Goal: Transaction & Acquisition: Purchase product/service

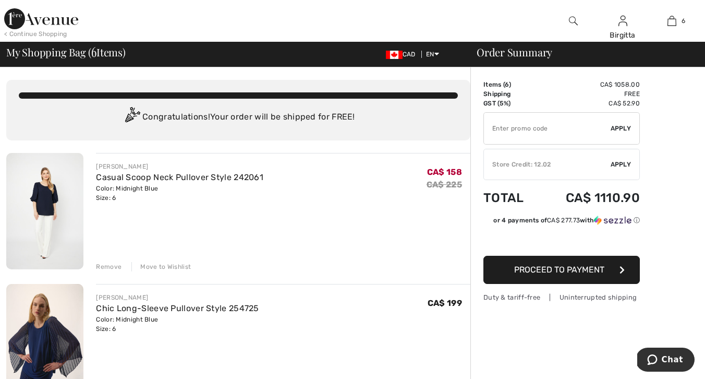
click at [39, 199] on img at bounding box center [44, 211] width 77 height 116
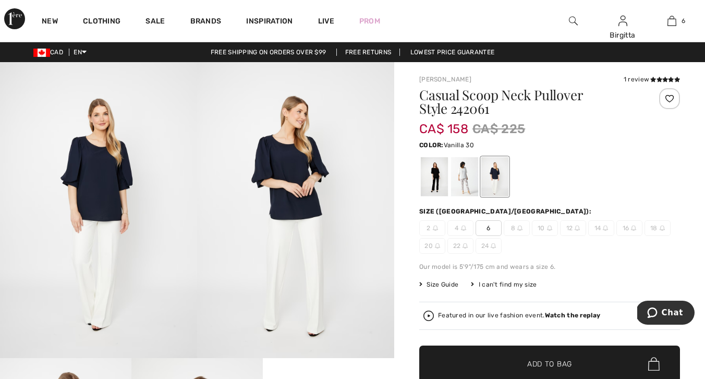
click at [464, 171] on div at bounding box center [464, 176] width 27 height 39
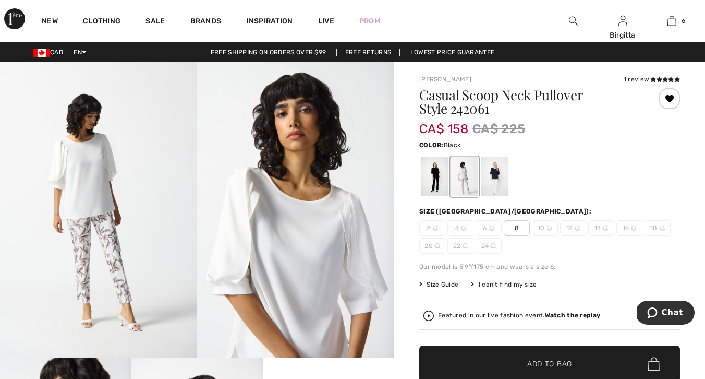
click at [434, 180] on div at bounding box center [434, 176] width 27 height 39
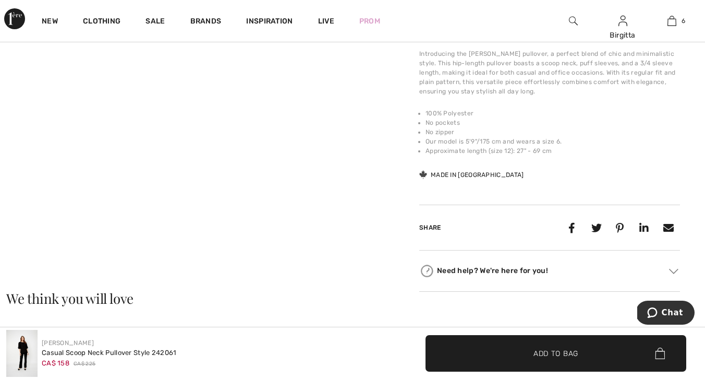
scroll to position [434, 0]
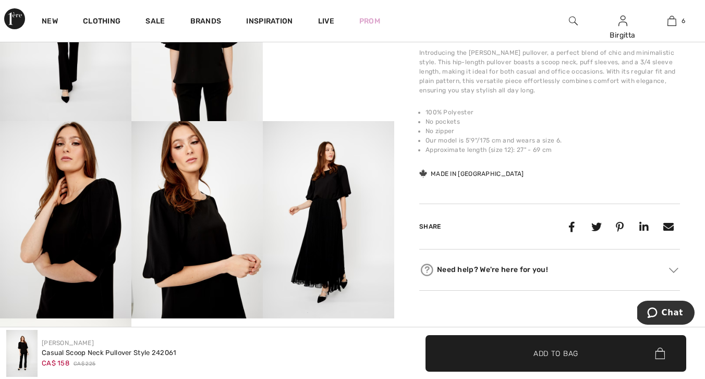
click at [325, 203] on img at bounding box center [328, 219] width 131 height 197
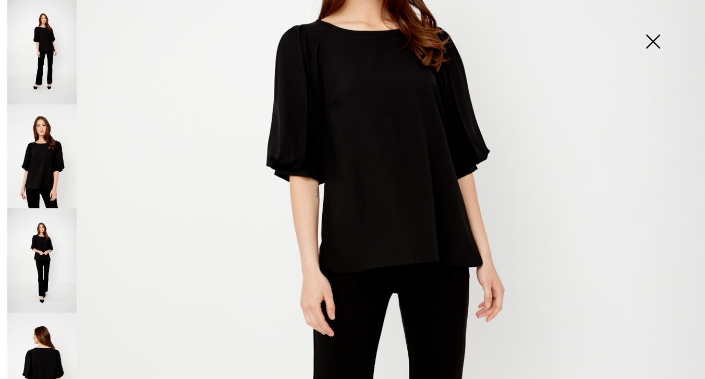
scroll to position [247, 0]
click at [654, 40] on img at bounding box center [653, 43] width 52 height 54
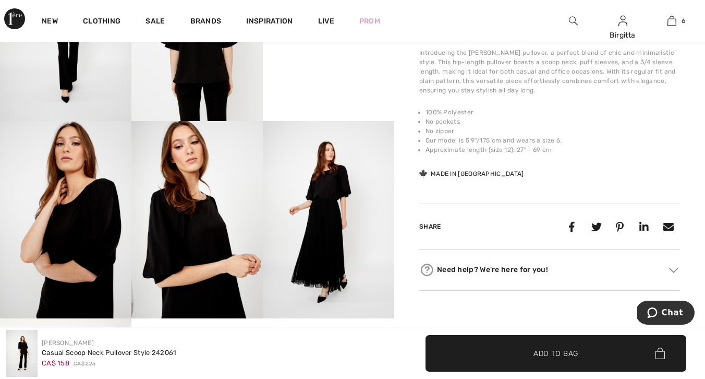
scroll to position [434, 0]
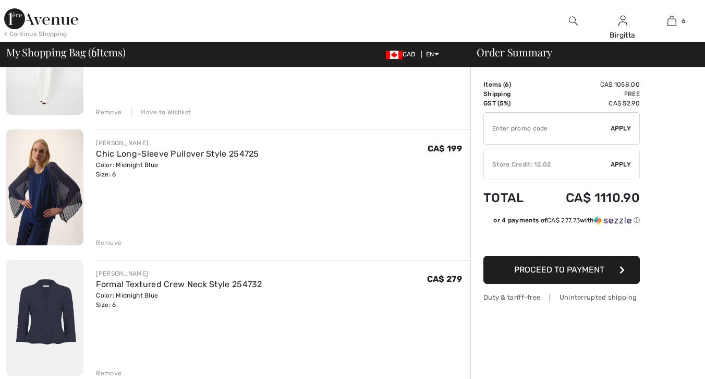
scroll to position [155, 0]
click at [37, 196] on img at bounding box center [44, 187] width 77 height 116
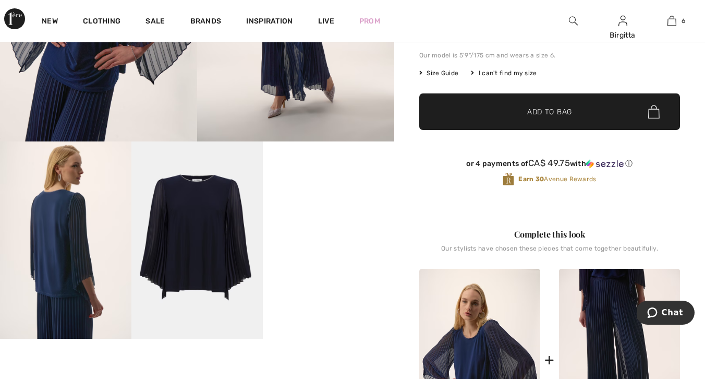
scroll to position [216, 0]
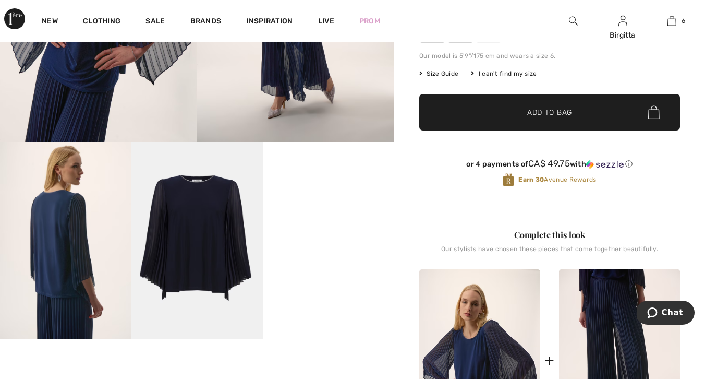
click at [339, 208] on video "Your browser does not support the video tag." at bounding box center [328, 175] width 131 height 66
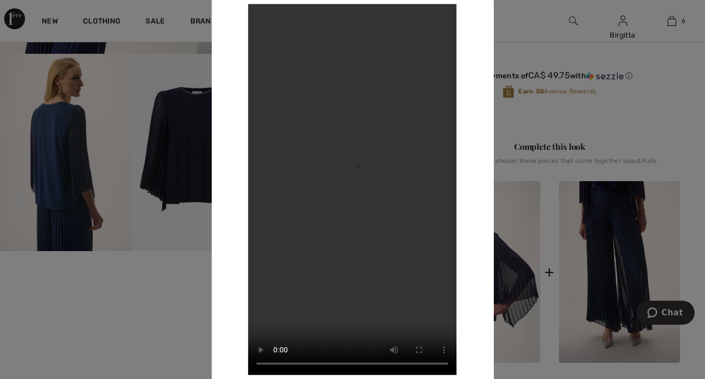
scroll to position [291, 0]
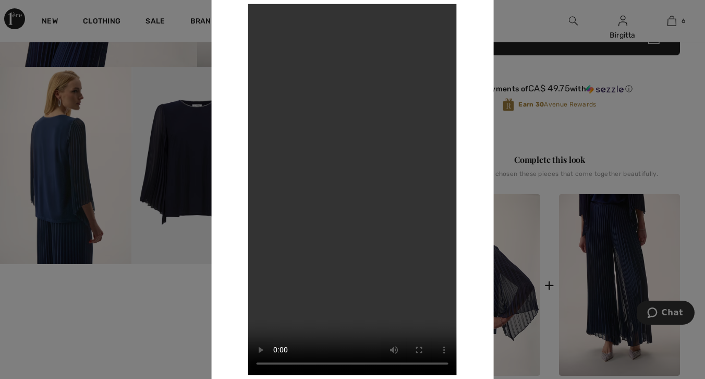
click at [180, 184] on div at bounding box center [352, 189] width 705 height 379
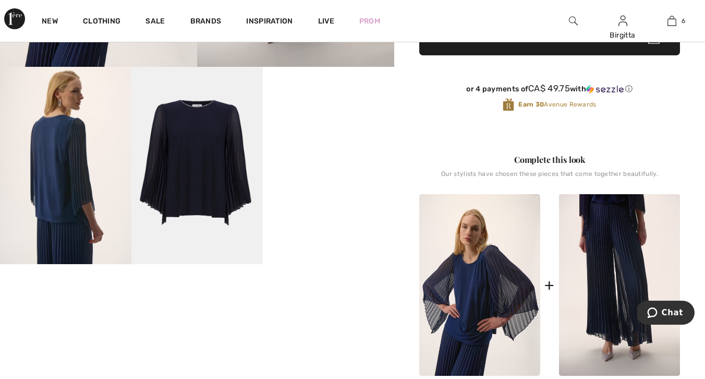
click at [179, 173] on img at bounding box center [196, 165] width 131 height 197
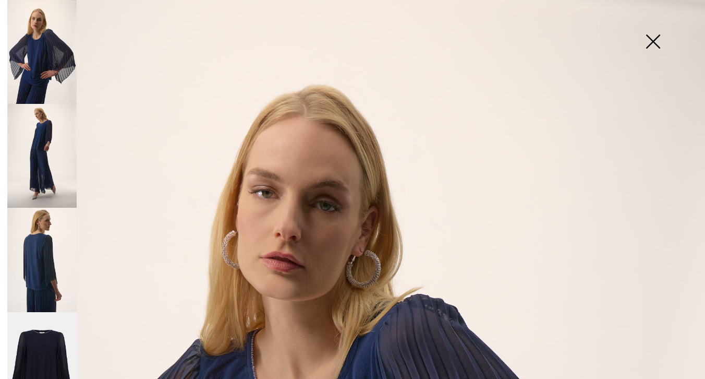
scroll to position [0, 0]
click at [650, 40] on img at bounding box center [653, 43] width 52 height 54
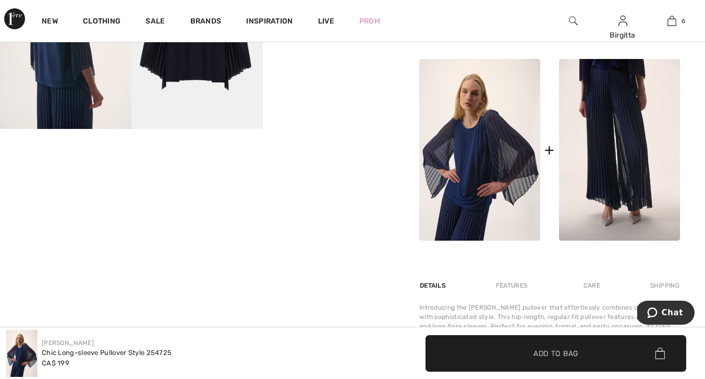
scroll to position [426, 0]
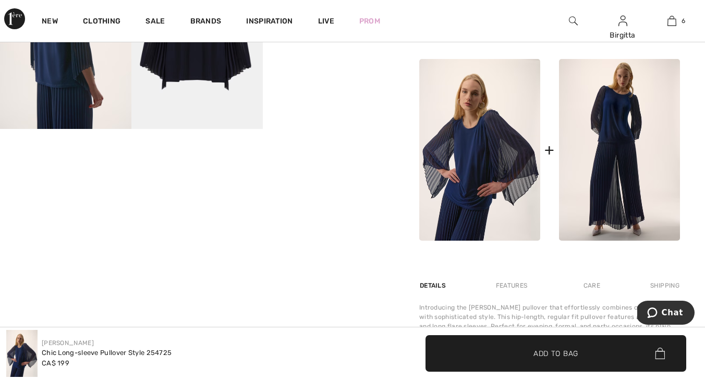
click at [628, 162] on img at bounding box center [619, 150] width 121 height 182
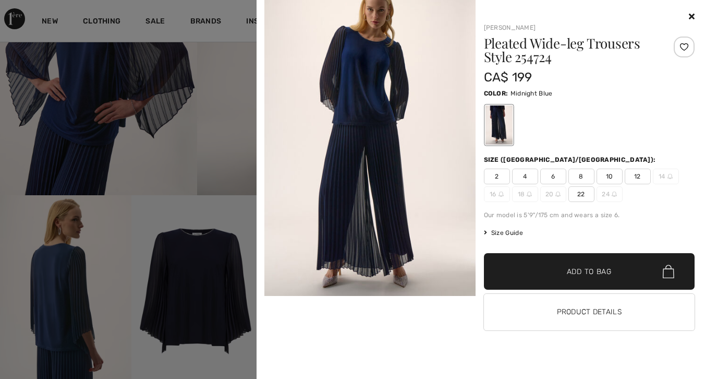
scroll to position [182, 0]
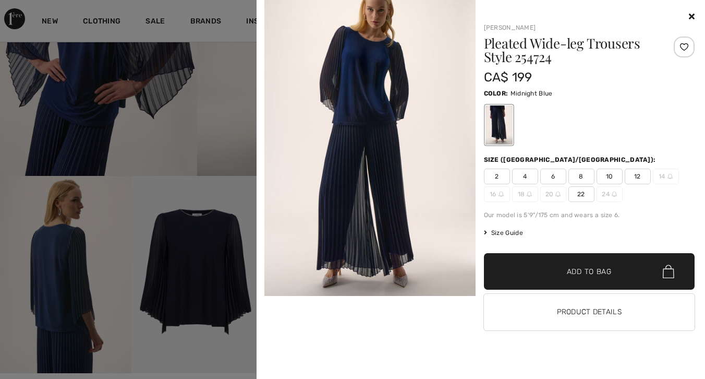
click at [572, 311] on button "Product Details" at bounding box center [589, 312] width 211 height 37
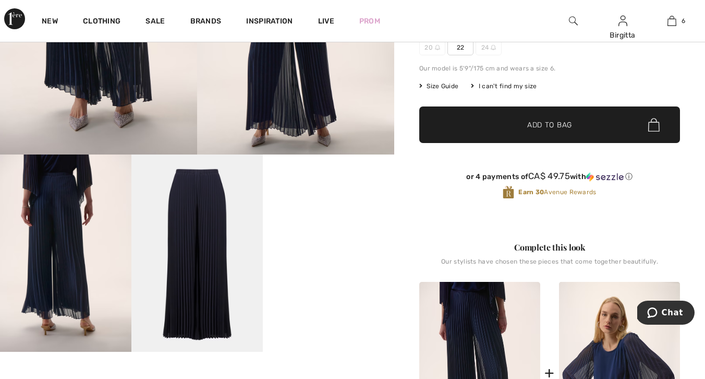
scroll to position [206, 0]
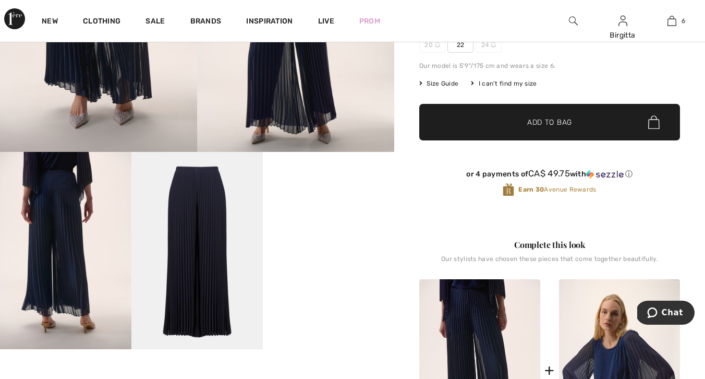
click at [359, 218] on video "Your browser does not support the video tag." at bounding box center [328, 185] width 131 height 66
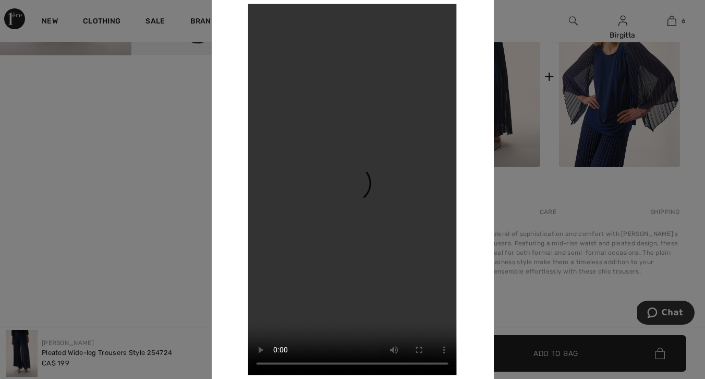
scroll to position [494, 0]
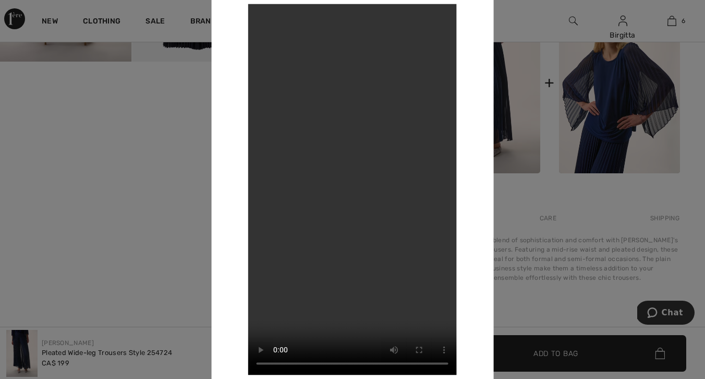
click at [560, 282] on div at bounding box center [352, 189] width 705 height 379
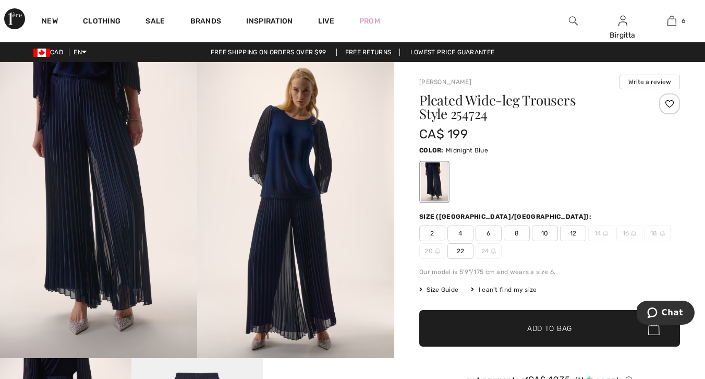
scroll to position [0, 0]
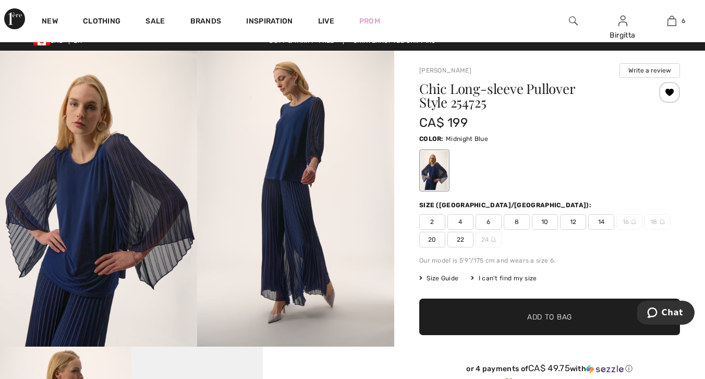
scroll to position [12, 0]
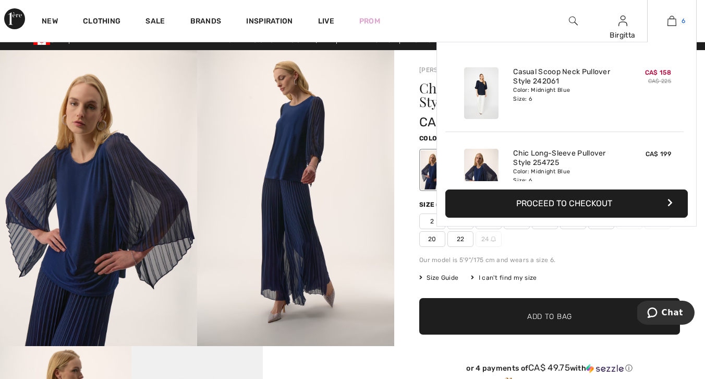
click at [671, 23] on img at bounding box center [672, 21] width 9 height 13
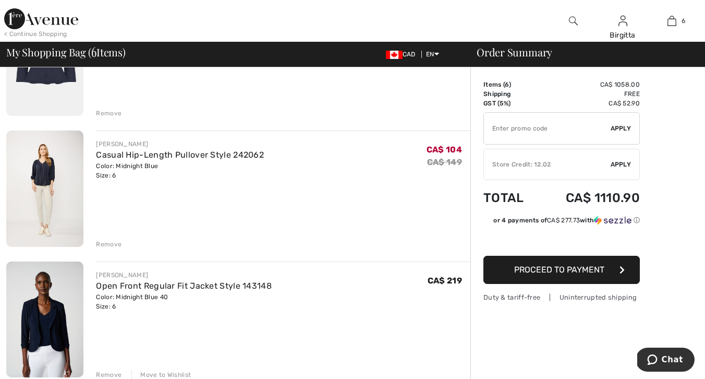
scroll to position [414, 0]
click at [41, 180] on img at bounding box center [44, 189] width 77 height 116
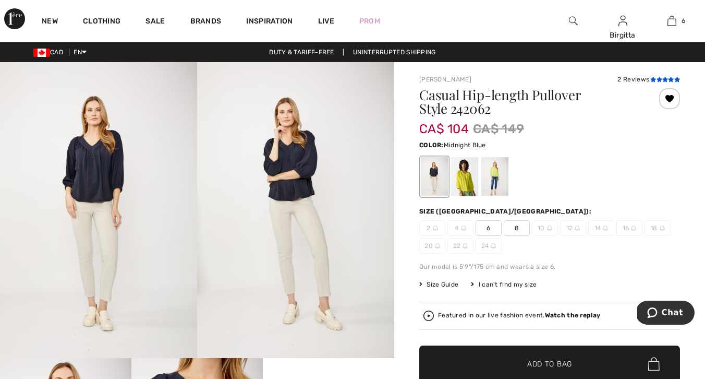
click at [658, 79] on icon at bounding box center [660, 79] width 6 height 5
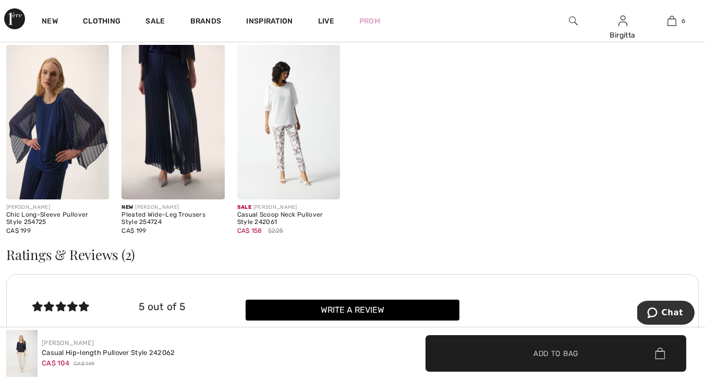
scroll to position [1197, 0]
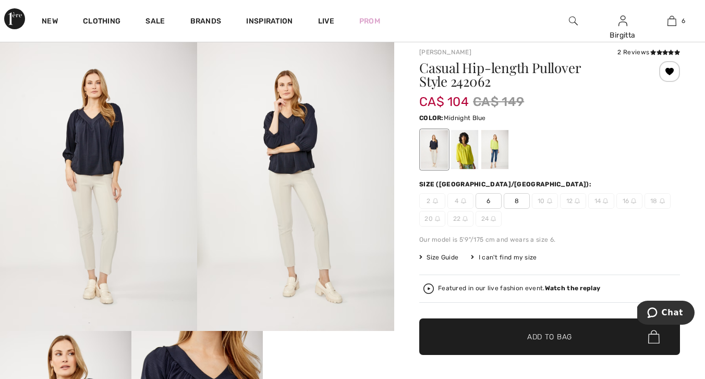
scroll to position [28, 0]
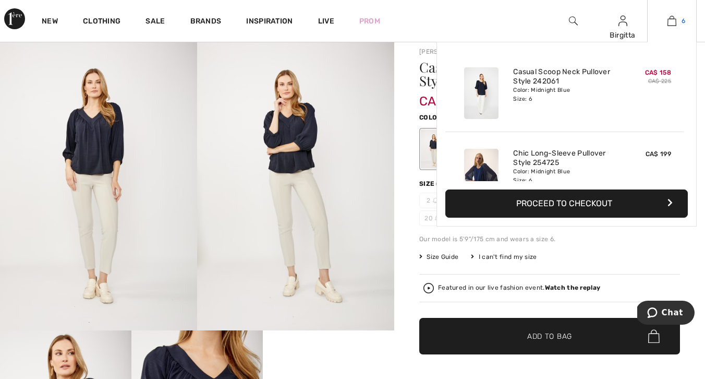
click at [671, 24] on img at bounding box center [672, 21] width 9 height 13
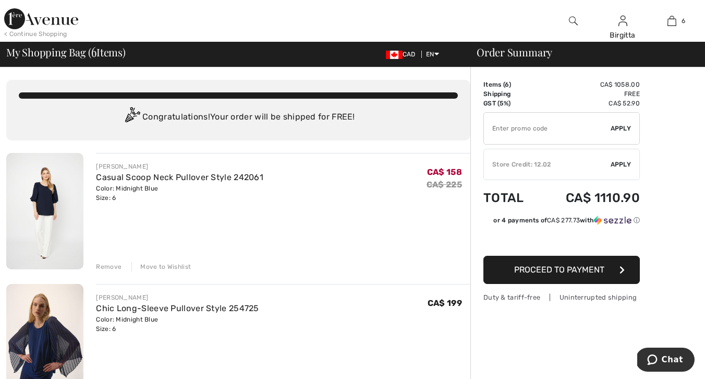
click at [54, 199] on img at bounding box center [44, 211] width 77 height 116
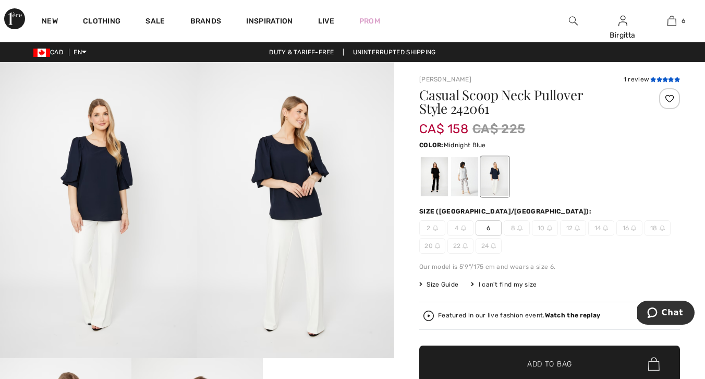
click at [655, 80] on icon at bounding box center [654, 79] width 6 height 5
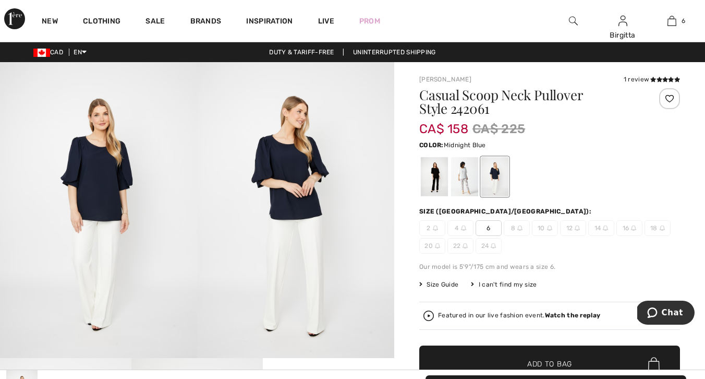
scroll to position [1401, 0]
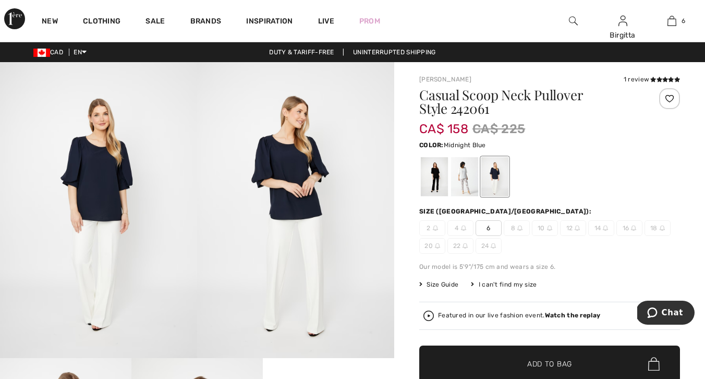
click at [142, 313] on img at bounding box center [98, 210] width 197 height 296
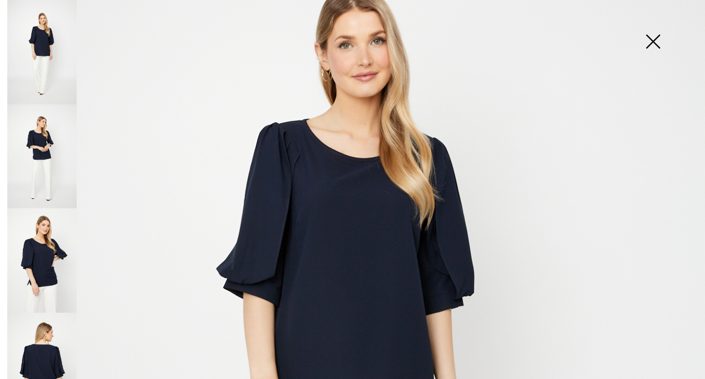
scroll to position [146, 0]
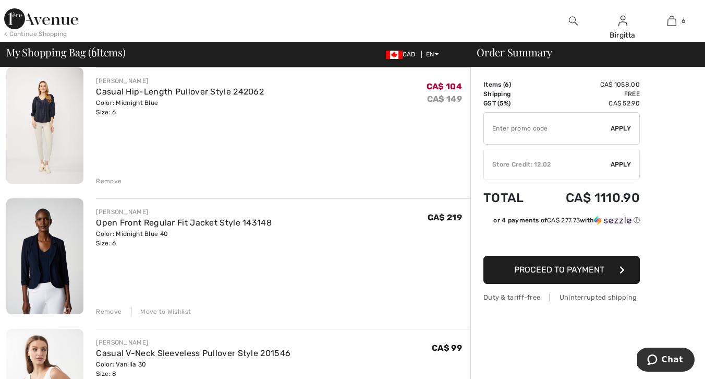
scroll to position [472, 0]
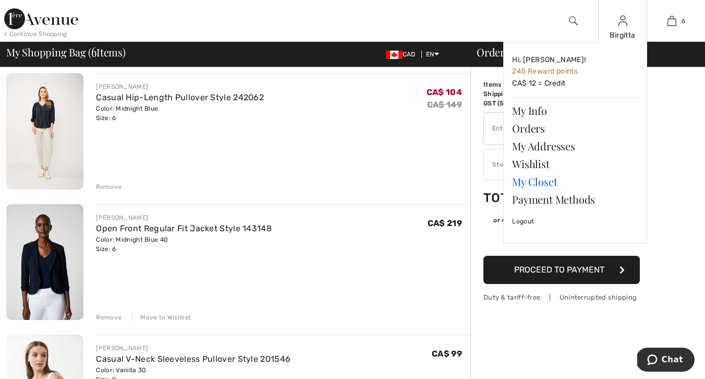
click at [531, 182] on link "My Closet" at bounding box center [575, 182] width 126 height 18
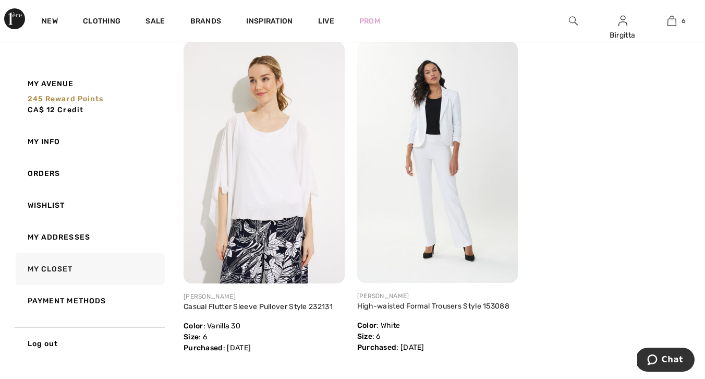
scroll to position [1150, 0]
click at [277, 198] on img at bounding box center [264, 162] width 161 height 242
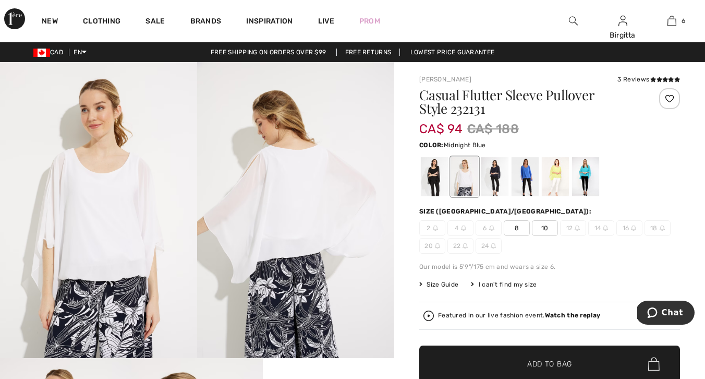
click at [498, 178] on div at bounding box center [495, 176] width 27 height 39
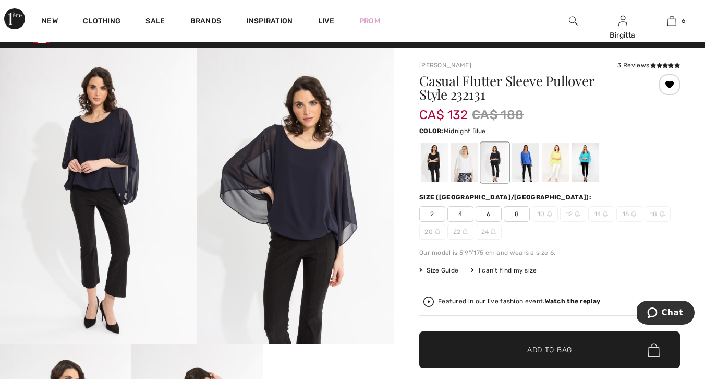
scroll to position [15, 0]
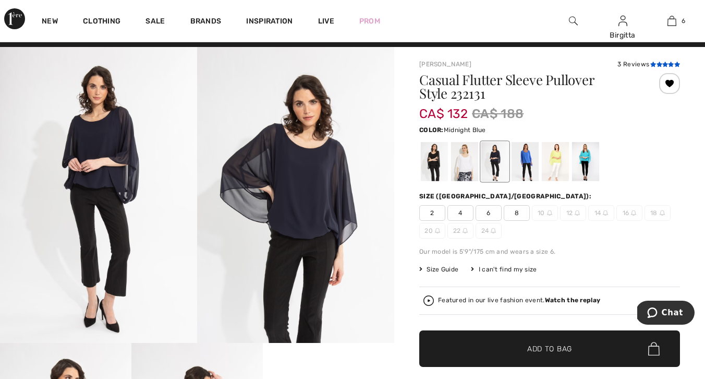
click at [653, 66] on icon at bounding box center [654, 64] width 6 height 5
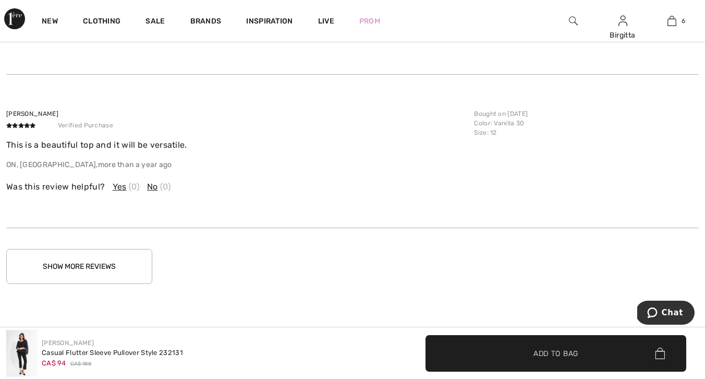
scroll to position [1321, 0]
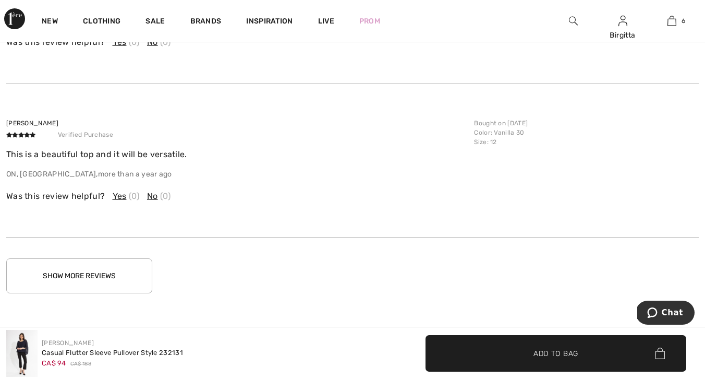
click at [105, 271] on button "Show More Reviews" at bounding box center [79, 275] width 146 height 35
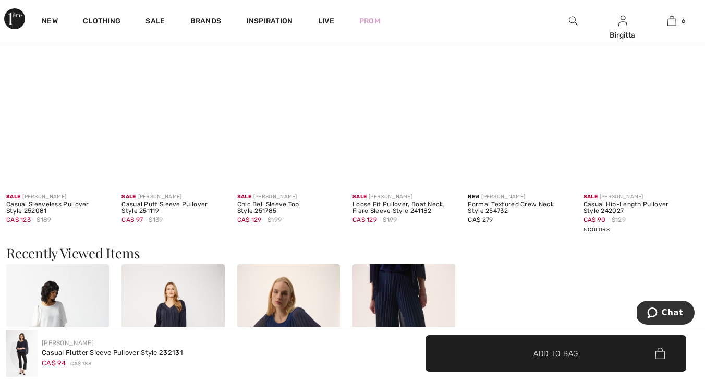
scroll to position [676, 0]
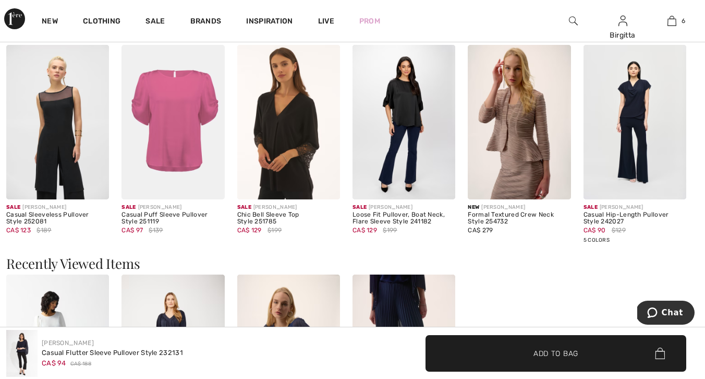
scroll to position [15, 0]
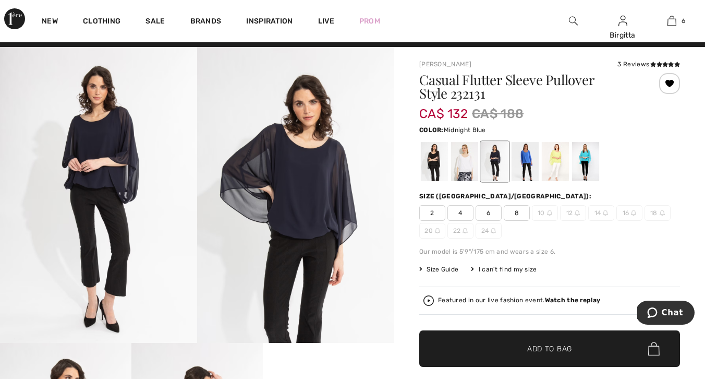
click at [490, 212] on span "6" at bounding box center [489, 213] width 26 height 16
click at [532, 346] on span "Add to Bag" at bounding box center [549, 348] width 45 height 11
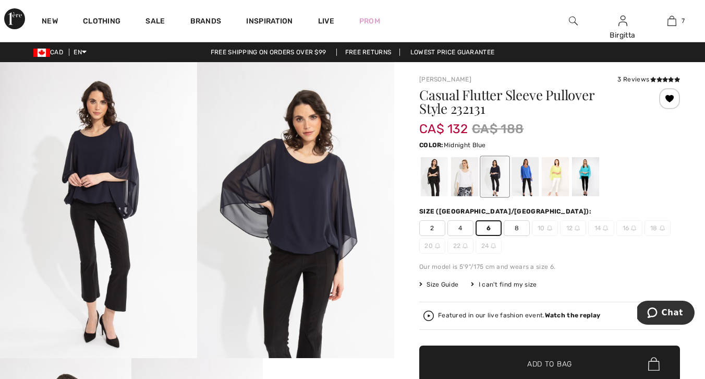
scroll to position [0, 0]
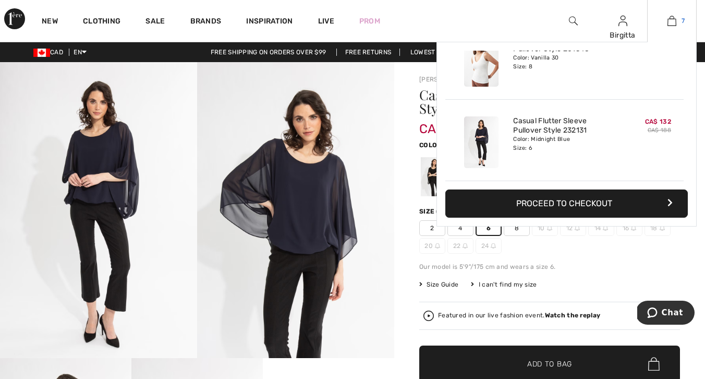
click at [673, 22] on img at bounding box center [672, 21] width 9 height 13
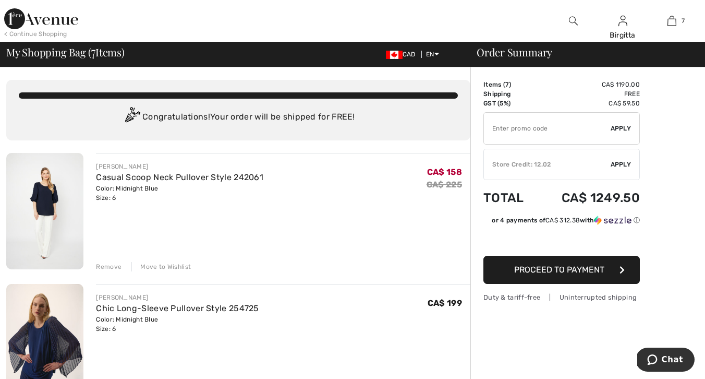
click at [172, 265] on div "Move to Wishlist" at bounding box center [160, 266] width 59 height 9
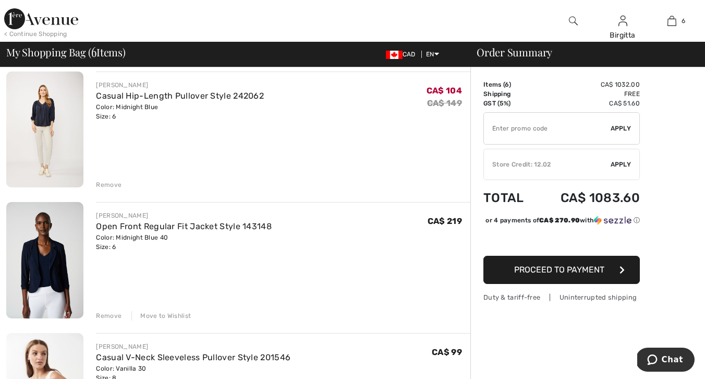
scroll to position [341, 0]
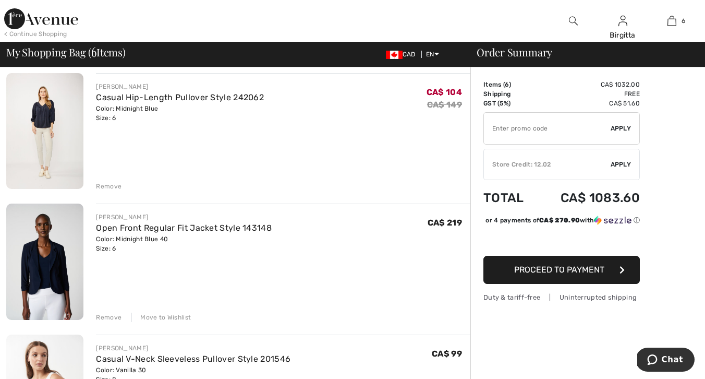
click at [58, 261] on img at bounding box center [44, 261] width 77 height 116
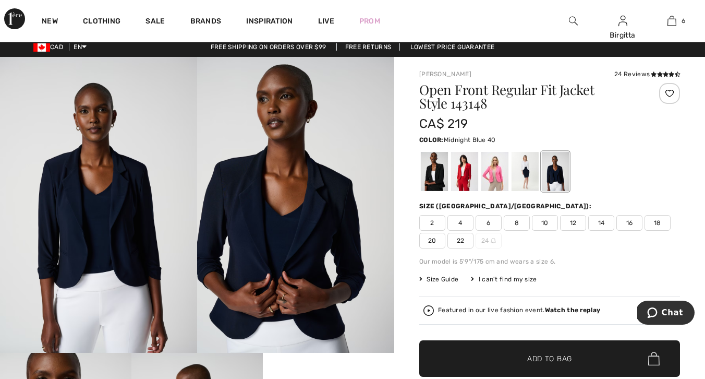
scroll to position [5, 0]
click at [525, 170] on div at bounding box center [525, 171] width 27 height 39
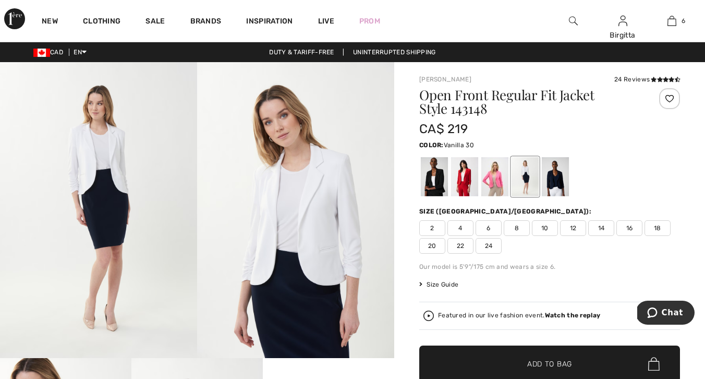
scroll to position [0, 0]
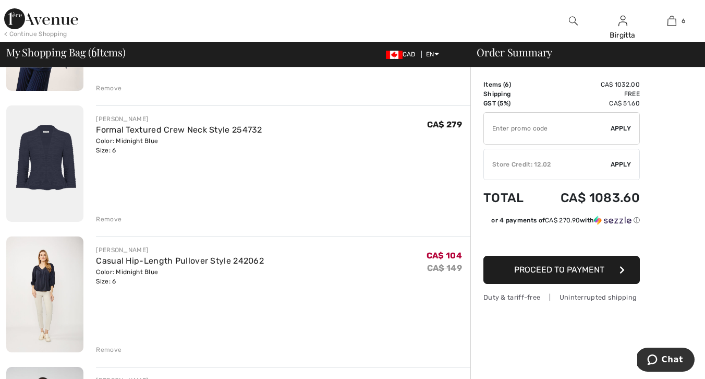
scroll to position [176, 0]
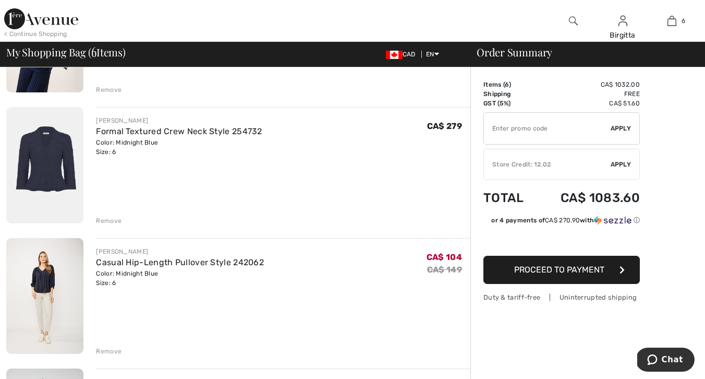
click at [42, 154] on img at bounding box center [44, 165] width 77 height 116
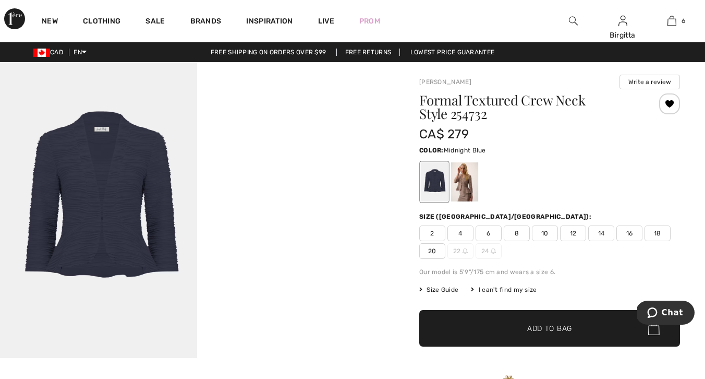
click at [77, 189] on img at bounding box center [98, 210] width 197 height 296
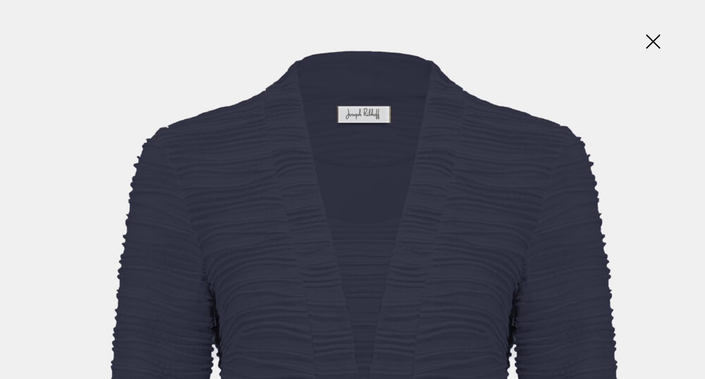
scroll to position [124, 0]
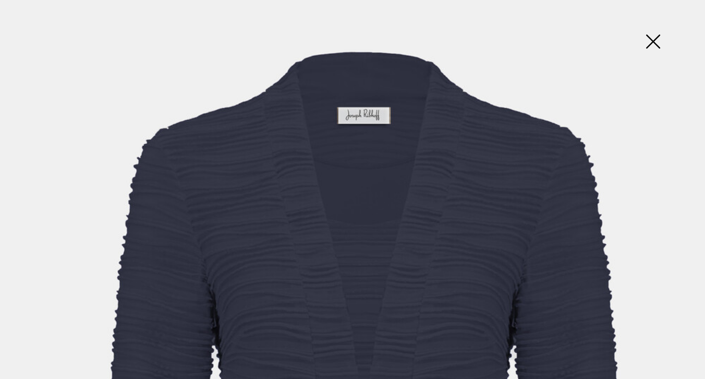
click at [654, 39] on img at bounding box center [653, 43] width 52 height 54
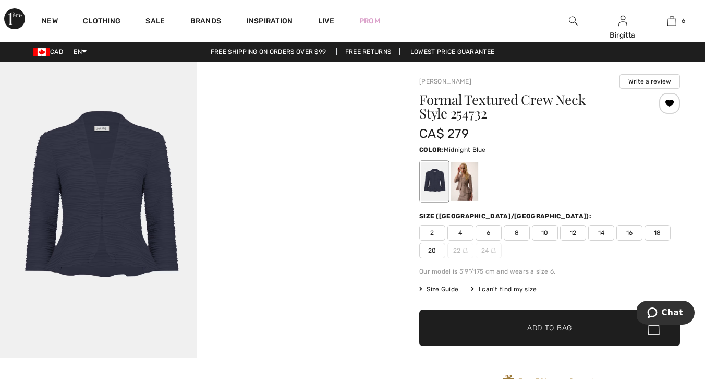
scroll to position [1, 0]
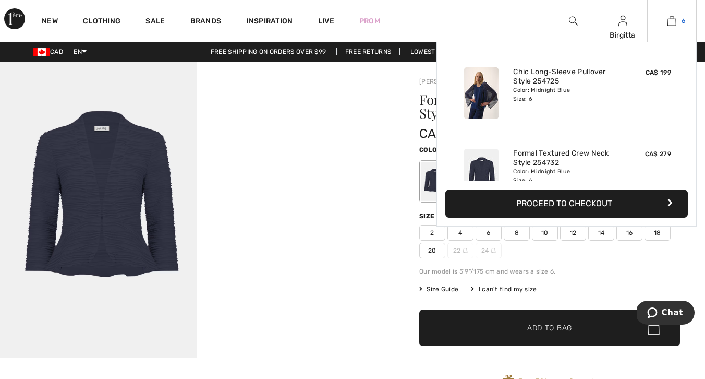
click at [671, 20] on img at bounding box center [672, 21] width 9 height 13
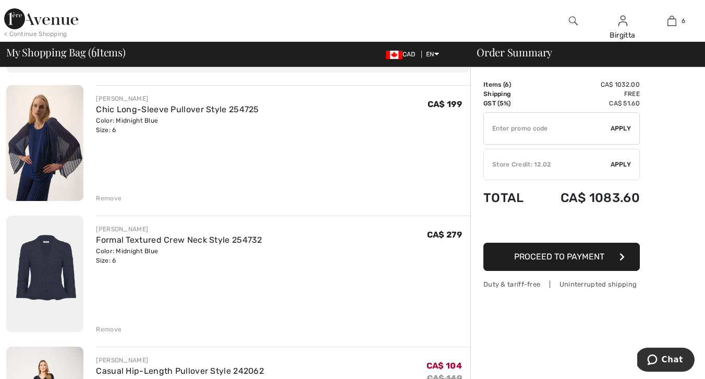
scroll to position [62, 0]
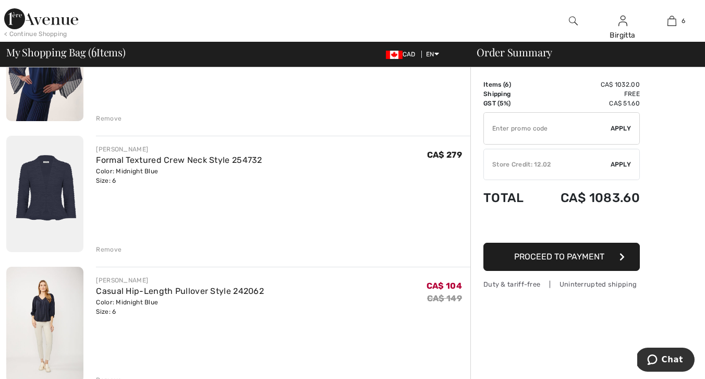
scroll to position [148, 0]
click at [103, 247] on div "Remove" at bounding box center [109, 248] width 26 height 9
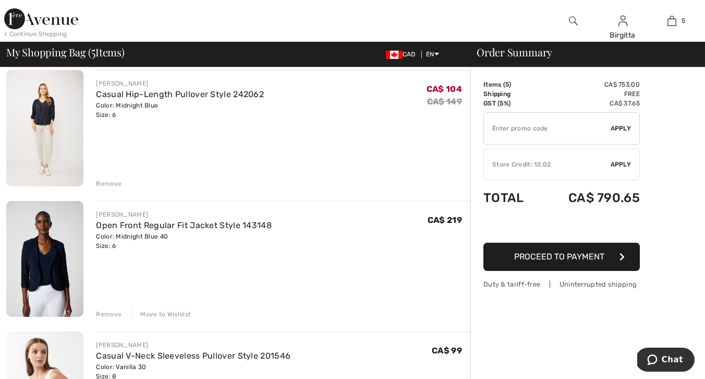
scroll to position [214, 0]
click at [44, 273] on img at bounding box center [44, 258] width 77 height 116
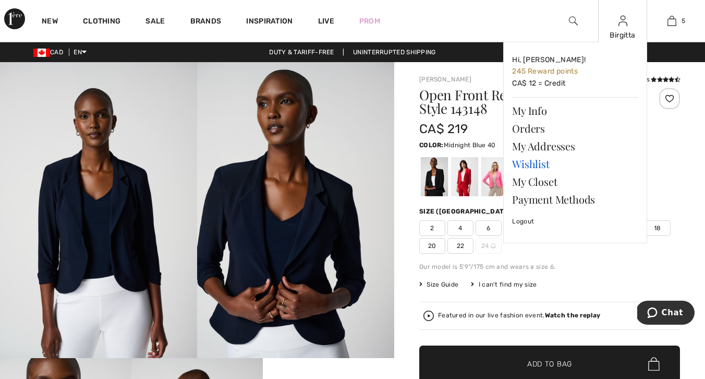
click at [542, 162] on link "Wishlist" at bounding box center [575, 164] width 126 height 18
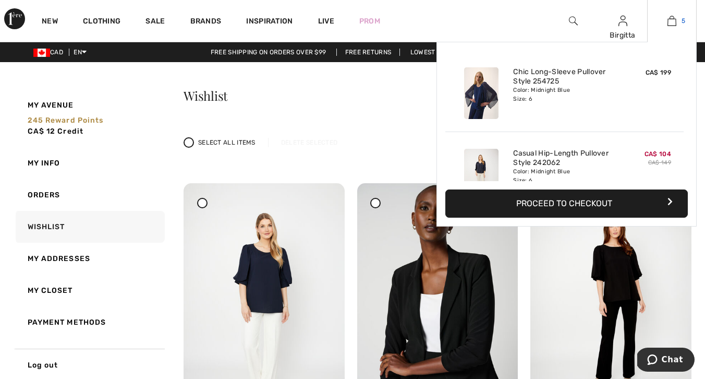
click img
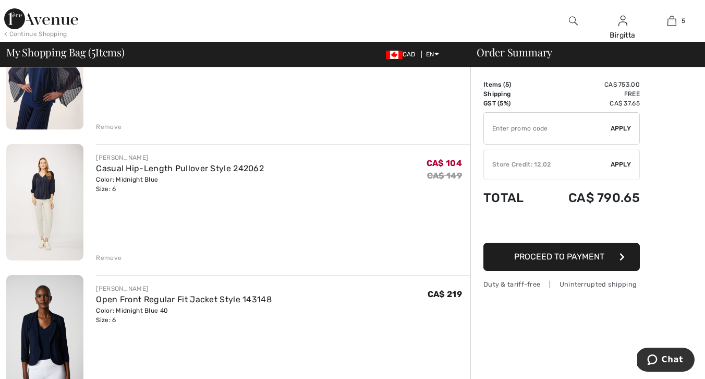
scroll to position [139, 0]
click at [42, 183] on img at bounding box center [44, 203] width 77 height 116
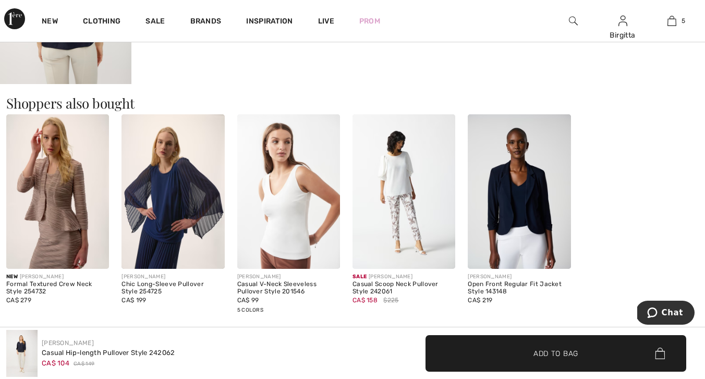
scroll to position [668, 0]
click at [58, 189] on img at bounding box center [57, 191] width 103 height 154
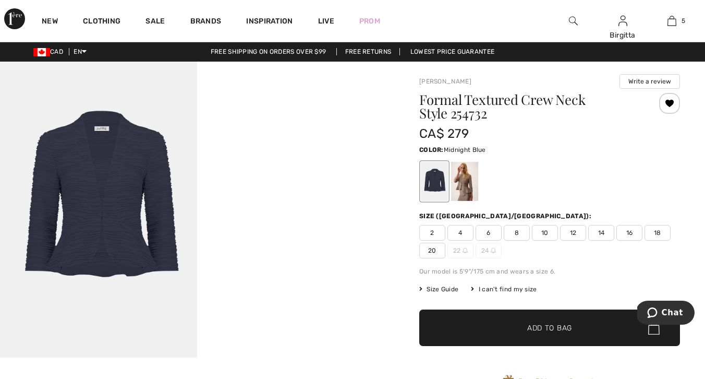
scroll to position [1, 0]
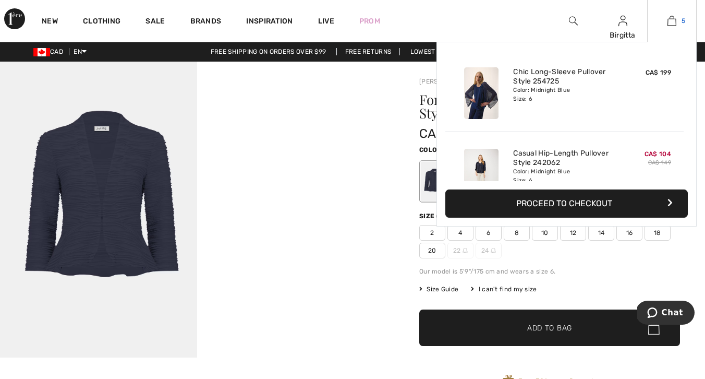
click at [675, 21] on img at bounding box center [672, 21] width 9 height 13
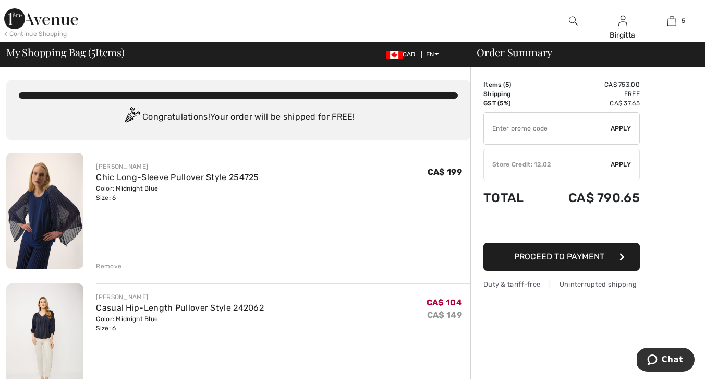
click at [50, 202] on img at bounding box center [44, 211] width 77 height 116
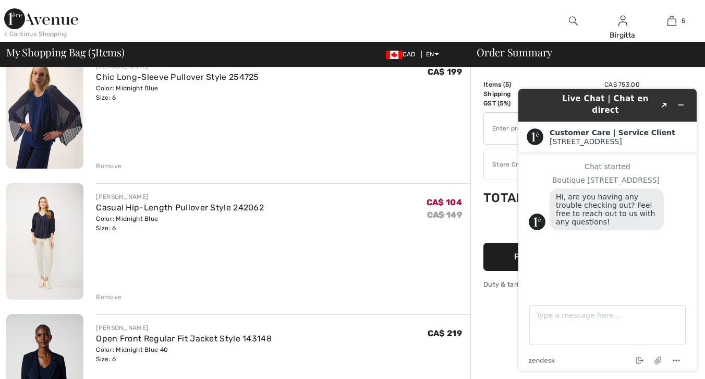
scroll to position [97, 0]
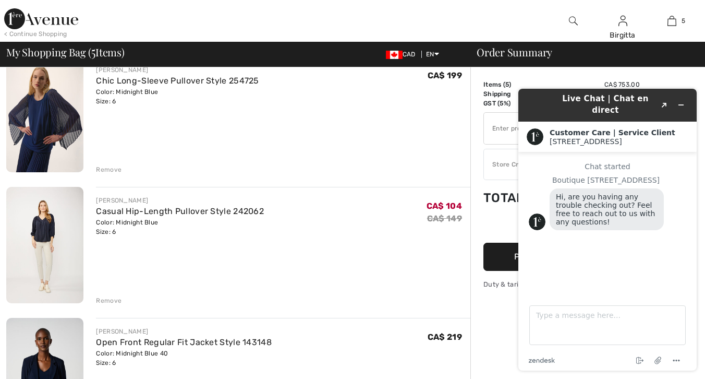
click at [103, 299] on div "Remove" at bounding box center [109, 300] width 26 height 9
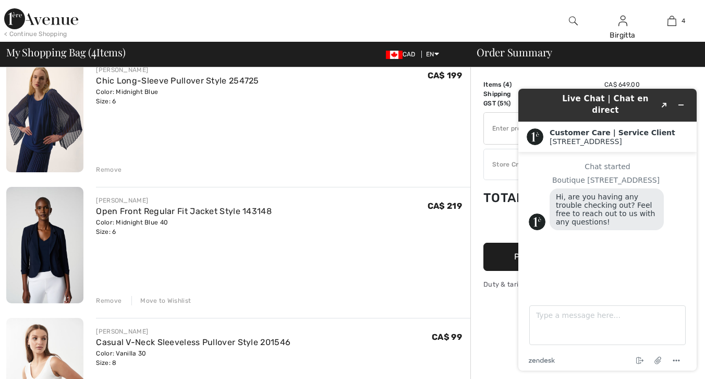
click at [102, 169] on div "Remove" at bounding box center [109, 169] width 26 height 9
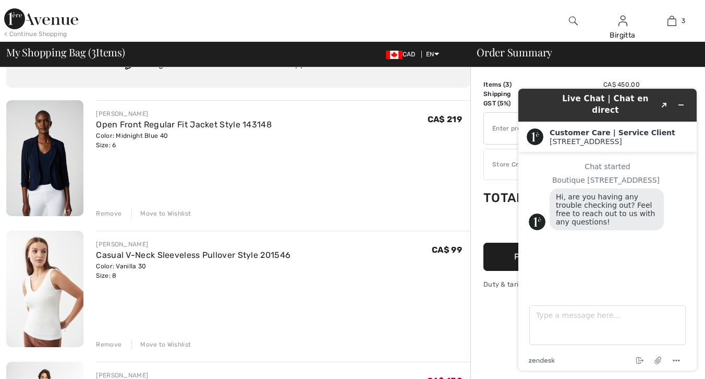
scroll to position [55, 0]
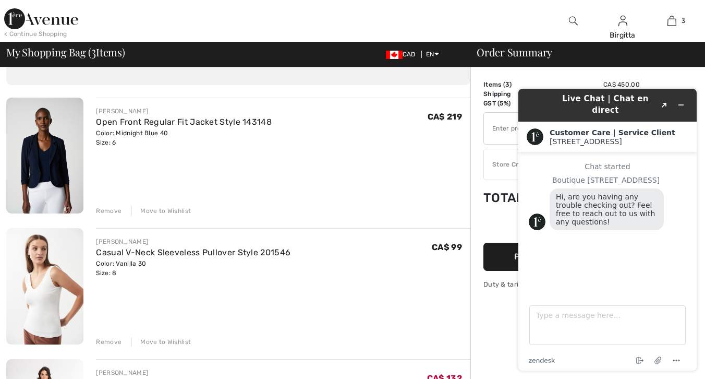
click at [377, 187] on div "[PERSON_NAME] Open Front Regular Fit Jacket Style 143148 Color: Midnight Blue 4…" at bounding box center [283, 157] width 375 height 118
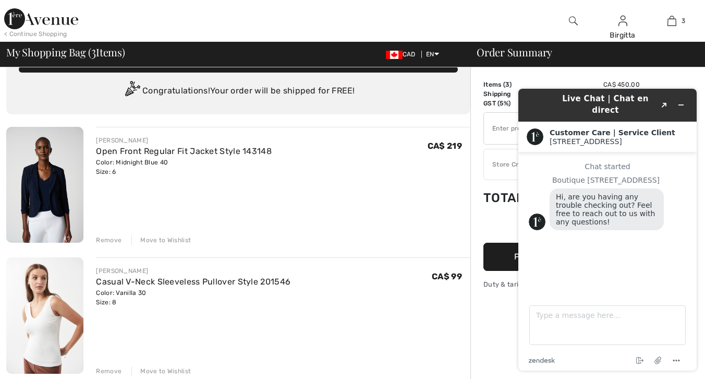
scroll to position [20, 0]
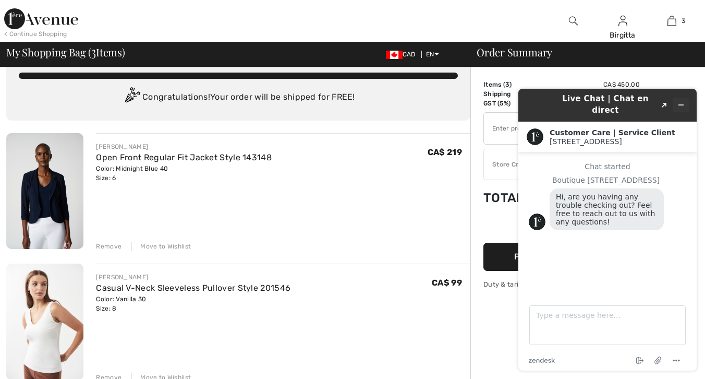
click at [683, 101] on icon "Minimize widget" at bounding box center [681, 104] width 7 height 7
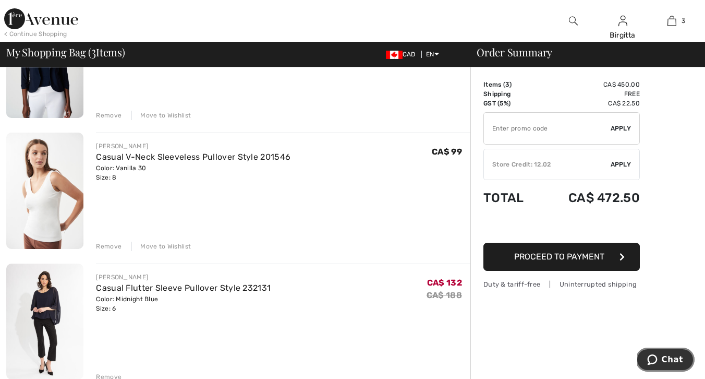
scroll to position [151, 0]
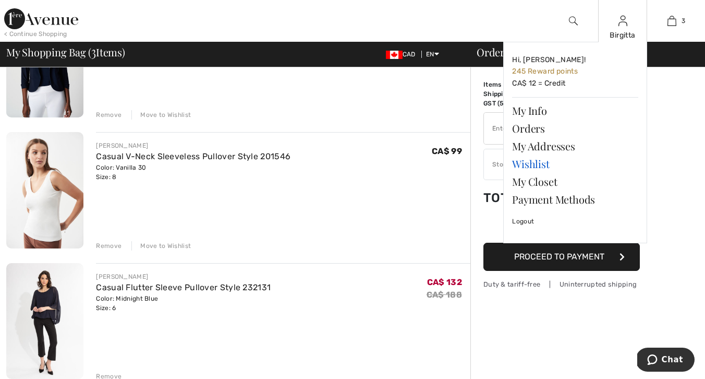
click at [537, 165] on link "Wishlist" at bounding box center [575, 164] width 126 height 18
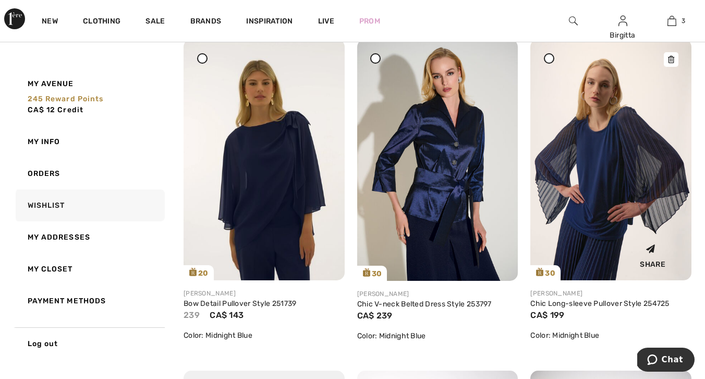
scroll to position [3171, 0]
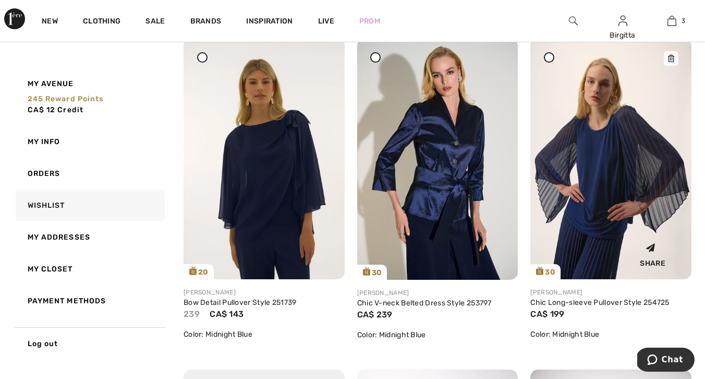
click at [606, 151] on img at bounding box center [611, 158] width 161 height 241
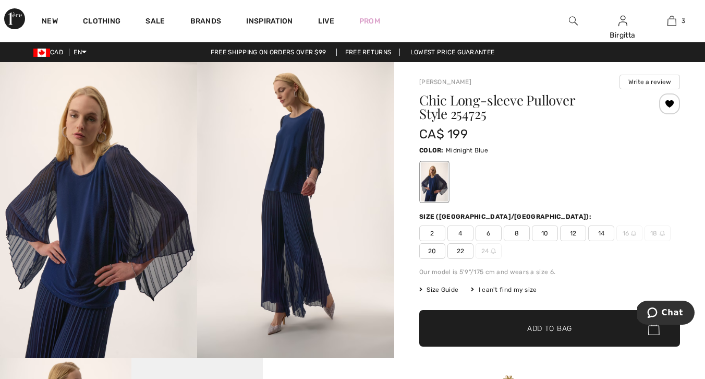
click at [562, 327] on span "Add to Bag" at bounding box center [549, 328] width 45 height 11
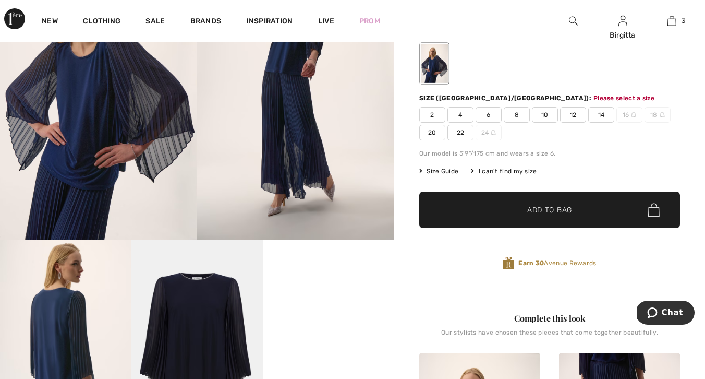
scroll to position [128, 0]
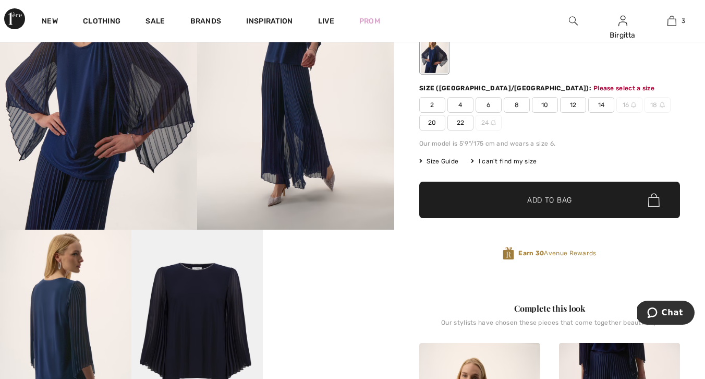
click at [492, 102] on span "6" at bounding box center [489, 105] width 26 height 16
click at [538, 200] on span "Add to Bag" at bounding box center [549, 200] width 45 height 11
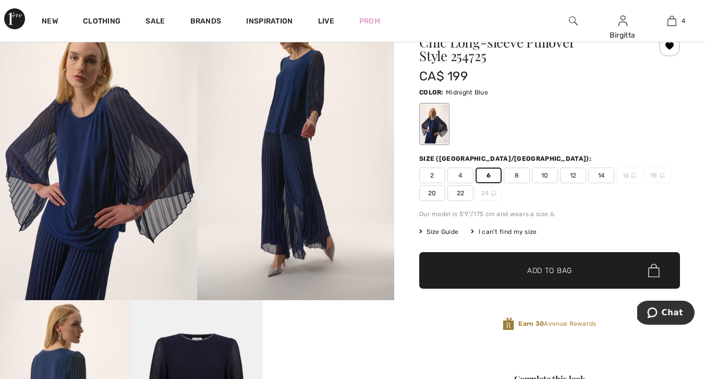
scroll to position [53, 0]
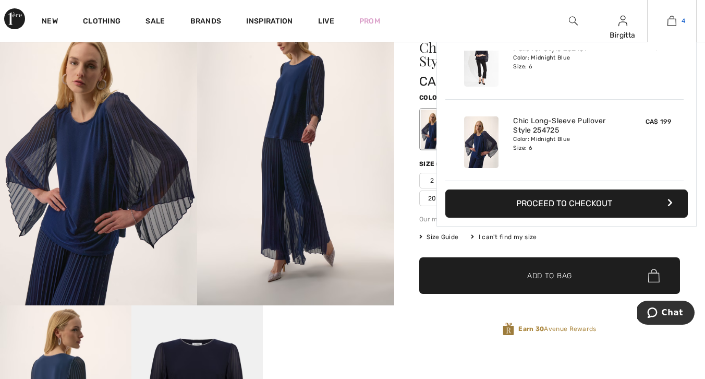
click at [670, 21] on img at bounding box center [672, 21] width 9 height 13
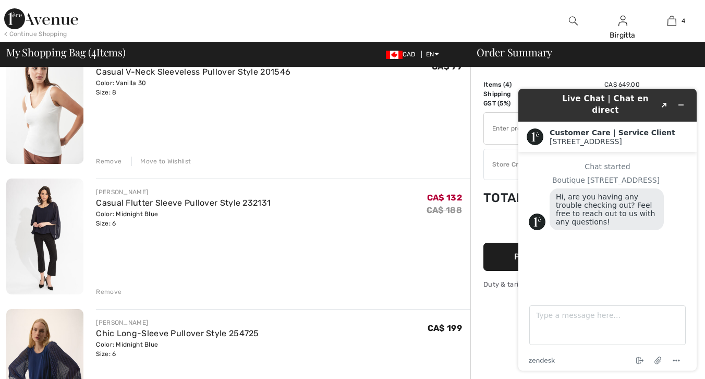
scroll to position [230, 0]
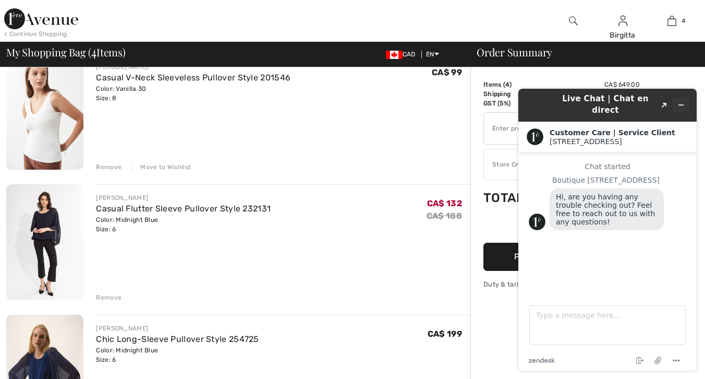
click at [682, 101] on icon "Minimize widget" at bounding box center [681, 104] width 7 height 7
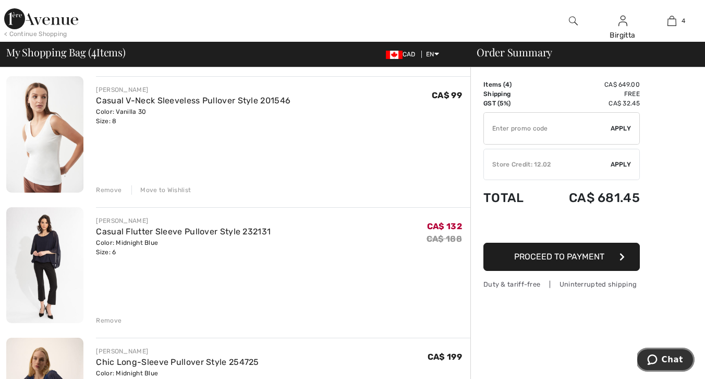
scroll to position [209, 0]
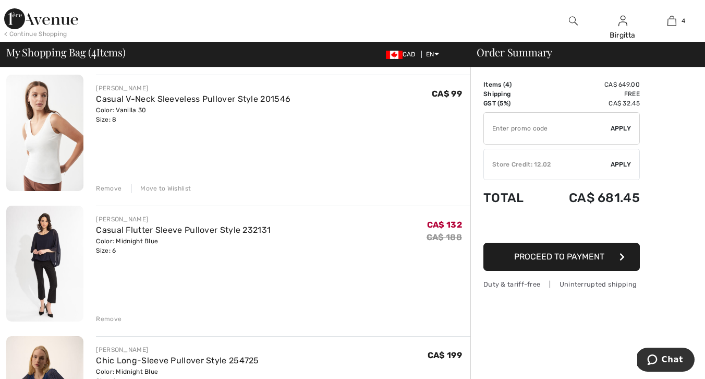
click at [619, 162] on span "Apply" at bounding box center [621, 164] width 21 height 9
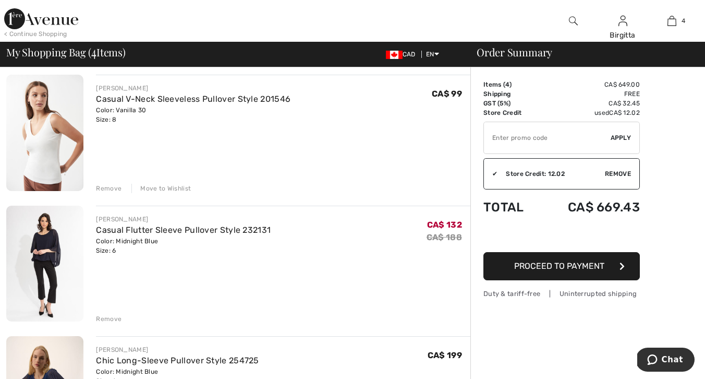
click at [595, 265] on span "Proceed to Payment" at bounding box center [559, 266] width 90 height 10
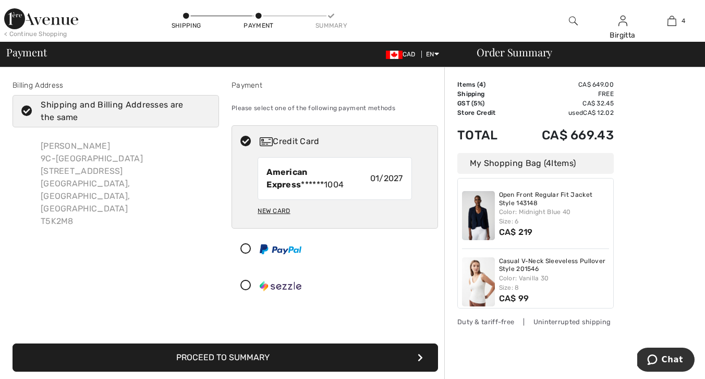
click at [419, 355] on icon "submit" at bounding box center [420, 357] width 5 height 8
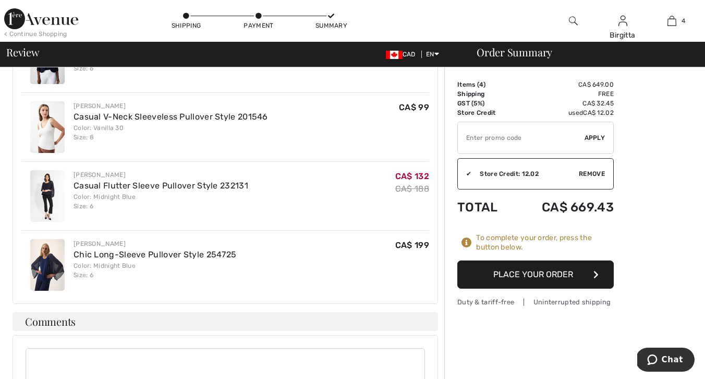
scroll to position [469, 0]
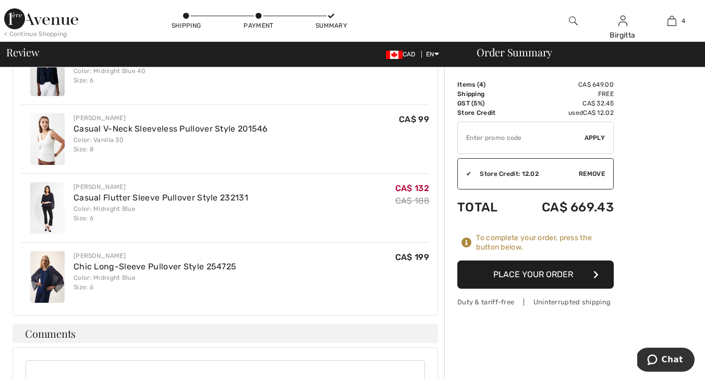
click at [539, 271] on button "Place Your Order" at bounding box center [536, 274] width 157 height 28
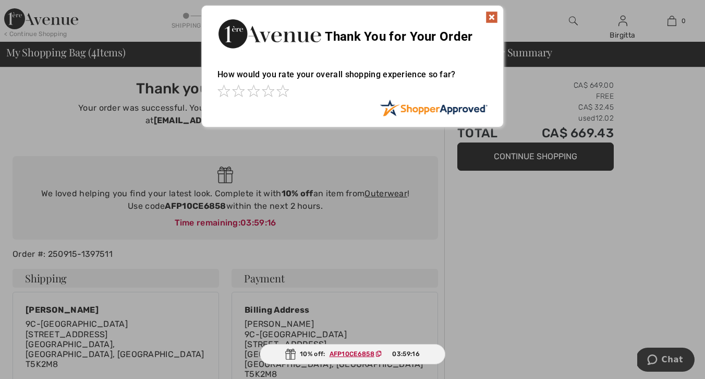
click at [489, 18] on img at bounding box center [492, 17] width 13 height 13
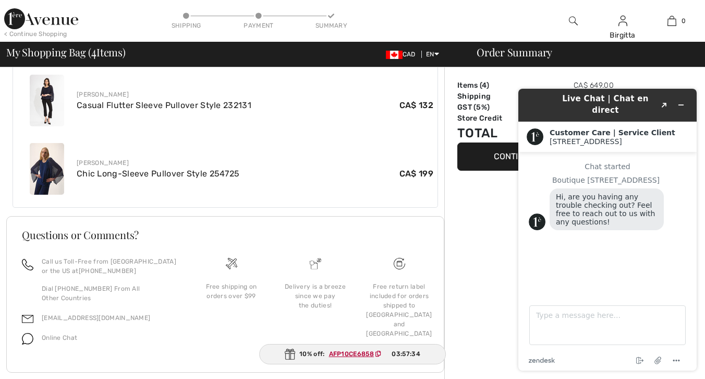
scroll to position [553, 0]
click at [679, 101] on icon "Minimize widget" at bounding box center [681, 104] width 7 height 7
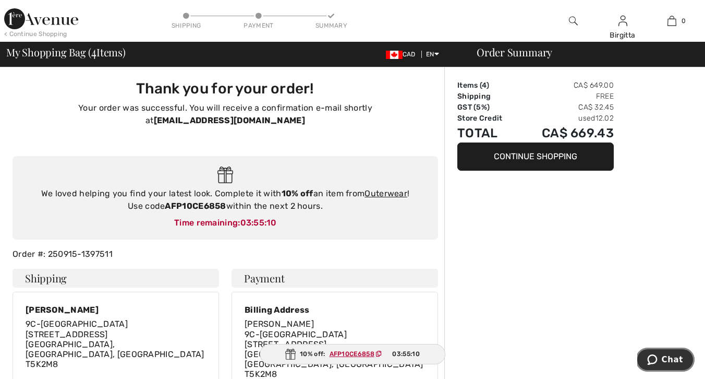
scroll to position [0, 0]
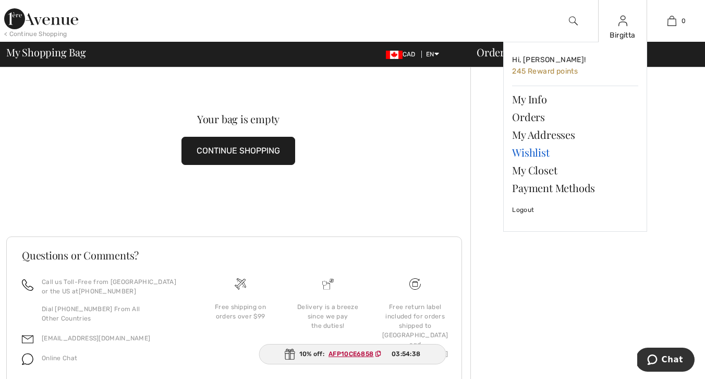
click at [541, 151] on link "Wishlist" at bounding box center [575, 152] width 126 height 18
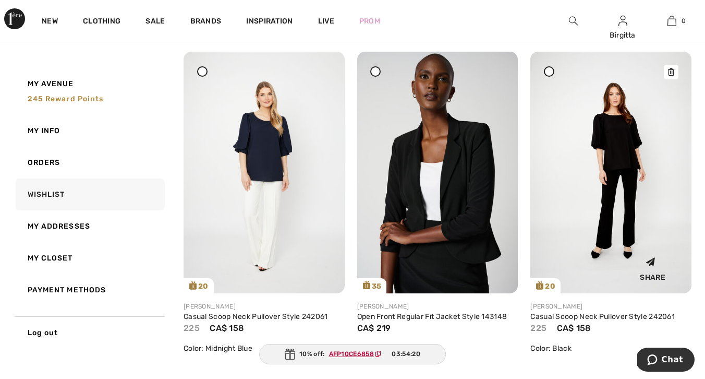
scroll to position [130, 0]
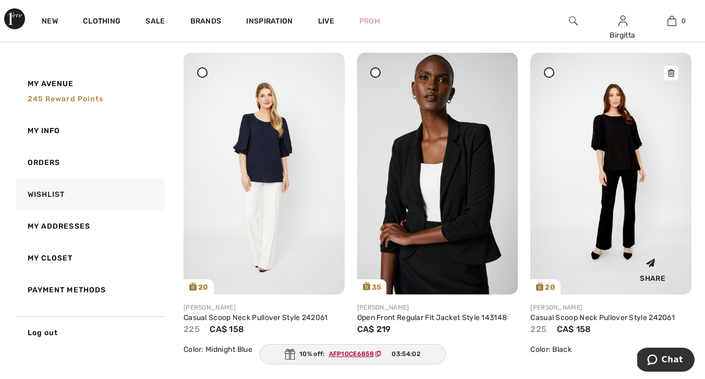
click at [672, 71] on icon at bounding box center [671, 72] width 6 height 7
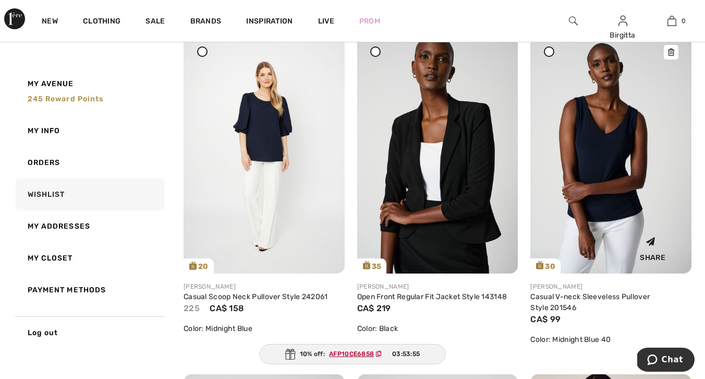
scroll to position [154, 0]
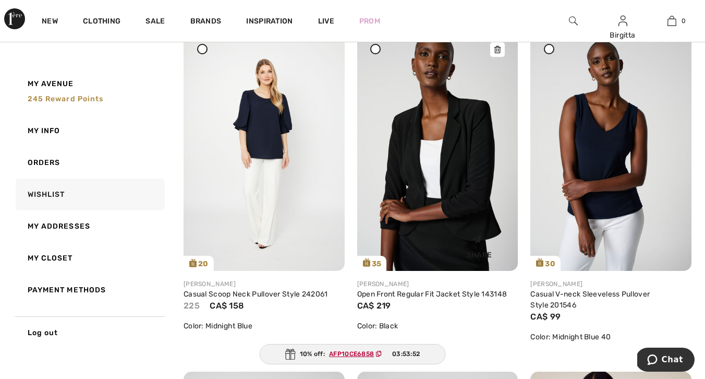
click at [496, 49] on icon at bounding box center [498, 49] width 6 height 7
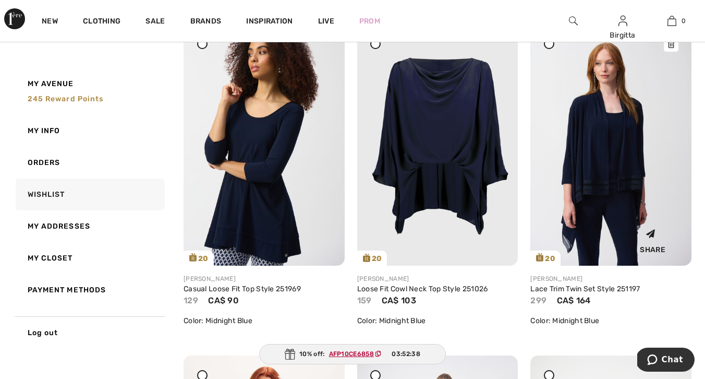
scroll to position [1502, 0]
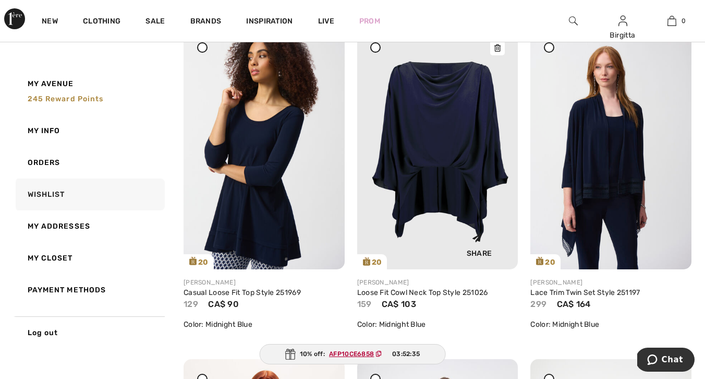
click at [470, 159] on img at bounding box center [437, 149] width 161 height 242
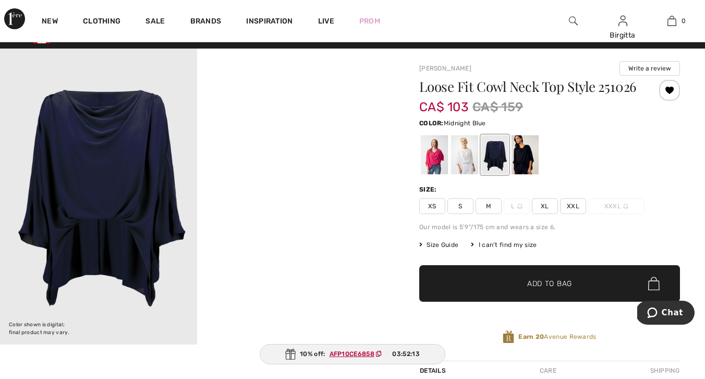
scroll to position [13, 0]
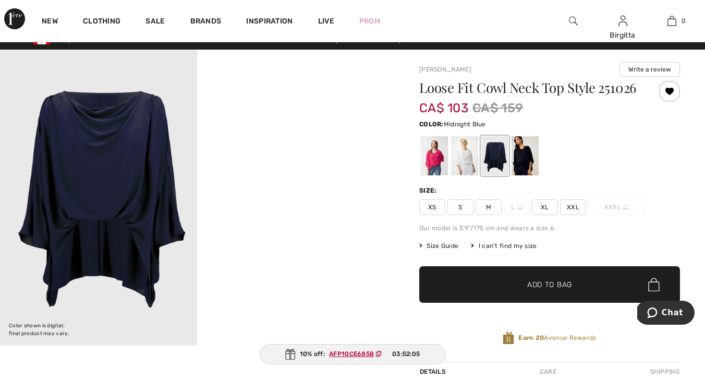
click at [670, 91] on div at bounding box center [669, 91] width 21 height 21
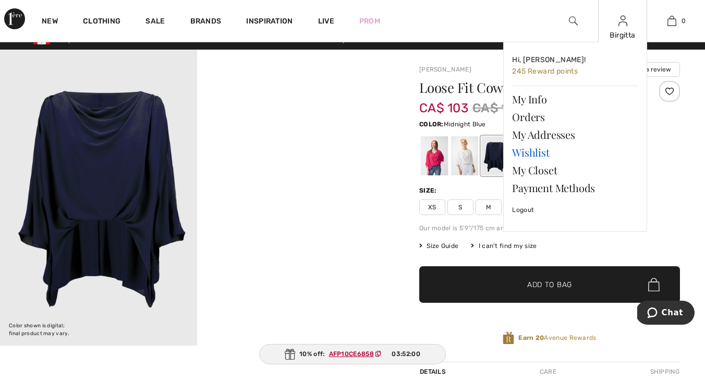
click at [540, 150] on link "Wishlist" at bounding box center [575, 152] width 126 height 18
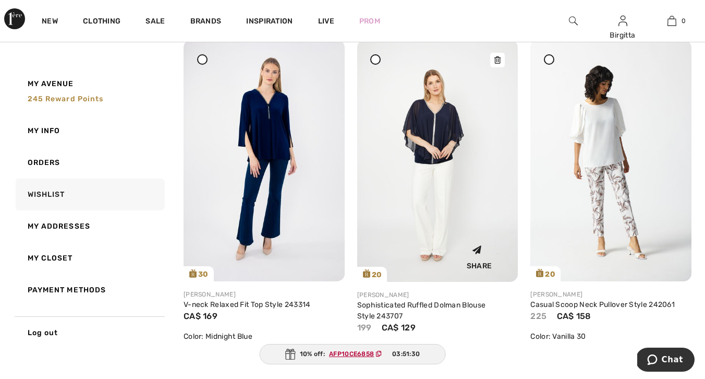
scroll to position [1833, 0]
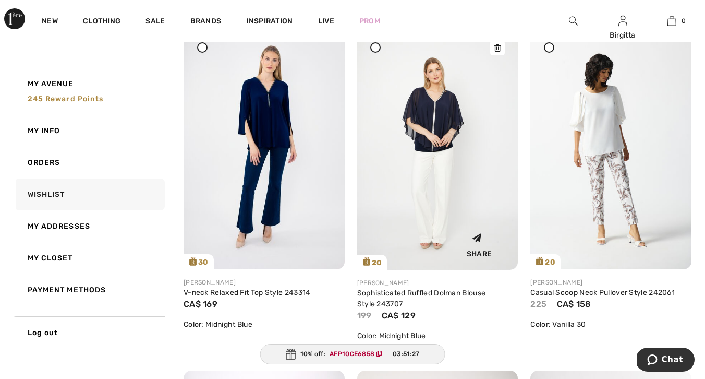
click at [434, 155] on img at bounding box center [437, 149] width 161 height 242
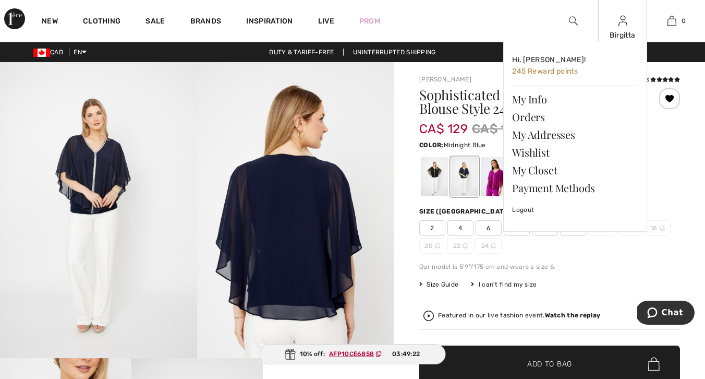
click at [620, 23] on img at bounding box center [623, 21] width 9 height 13
click at [549, 151] on link "Wishlist" at bounding box center [575, 152] width 126 height 18
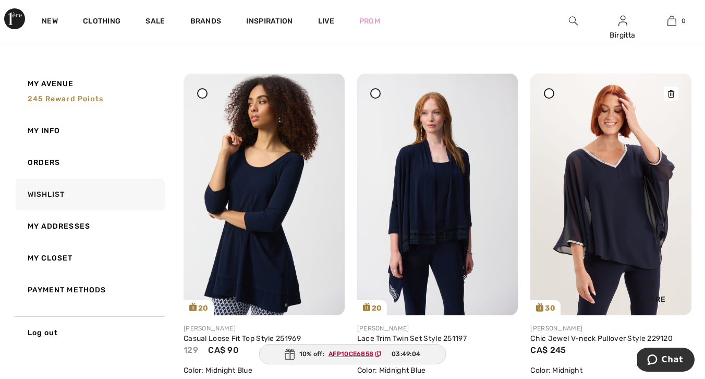
scroll to position [1456, 0]
click at [627, 215] on img at bounding box center [611, 195] width 161 height 242
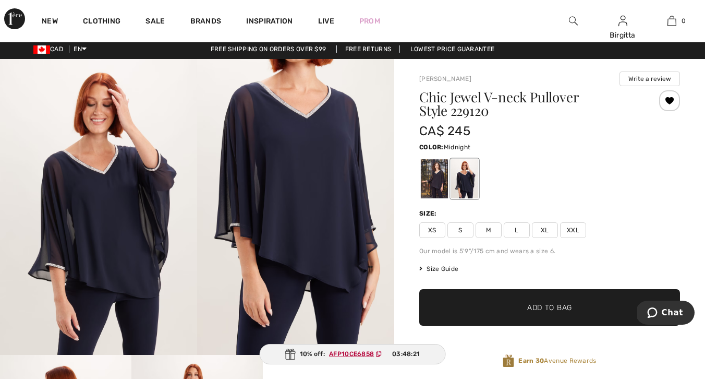
scroll to position [2, 0]
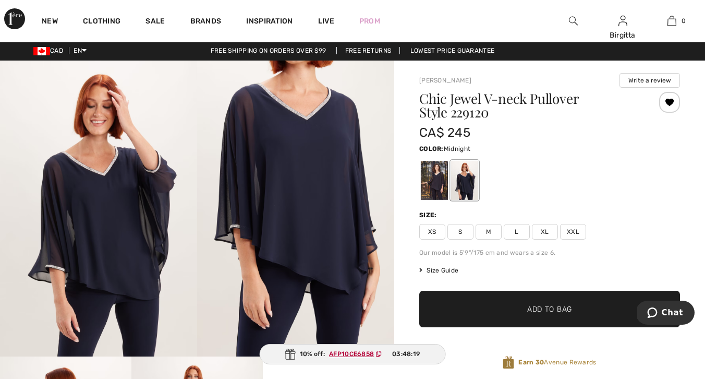
click at [309, 119] on img at bounding box center [295, 209] width 197 height 296
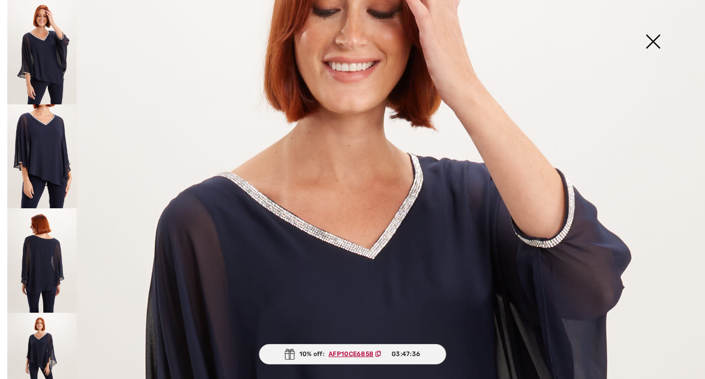
scroll to position [135, 0]
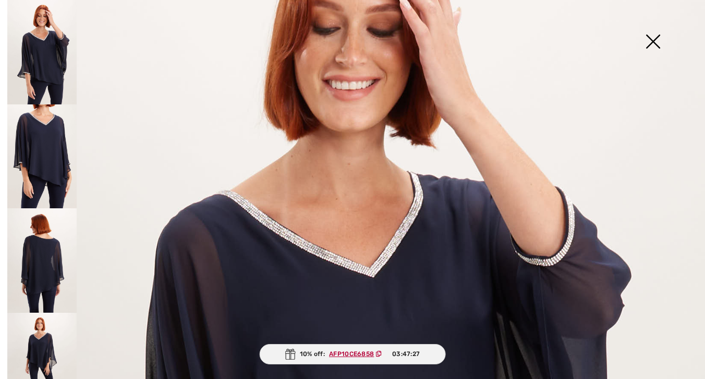
click at [654, 41] on img at bounding box center [653, 43] width 52 height 54
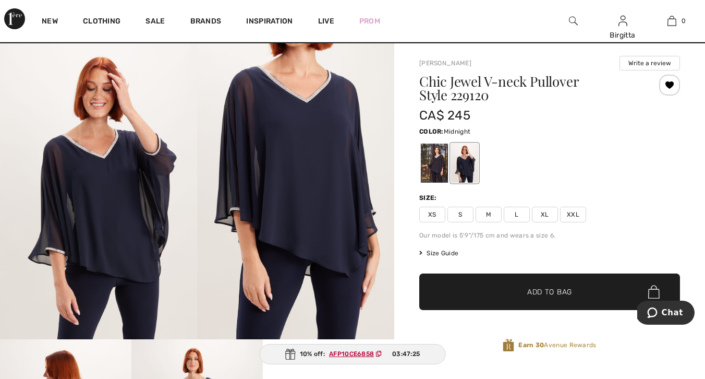
scroll to position [19, 0]
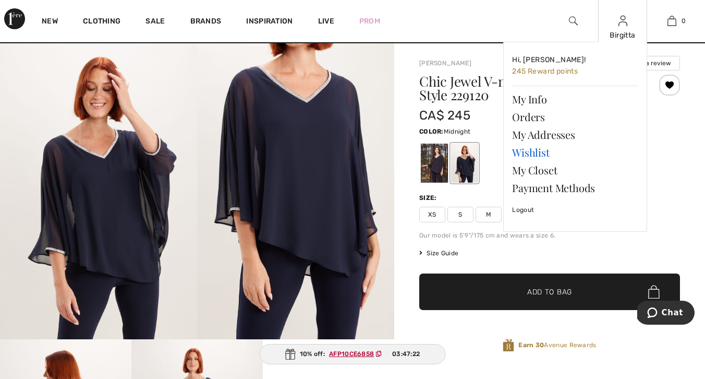
click at [545, 154] on link "Wishlist" at bounding box center [575, 152] width 126 height 18
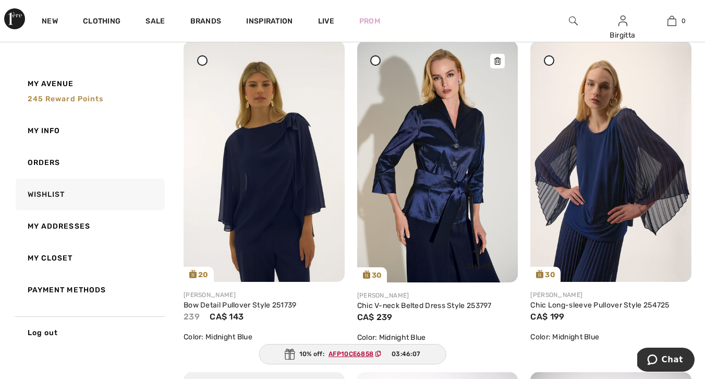
scroll to position [2837, 0]
click at [460, 170] on img at bounding box center [437, 162] width 161 height 242
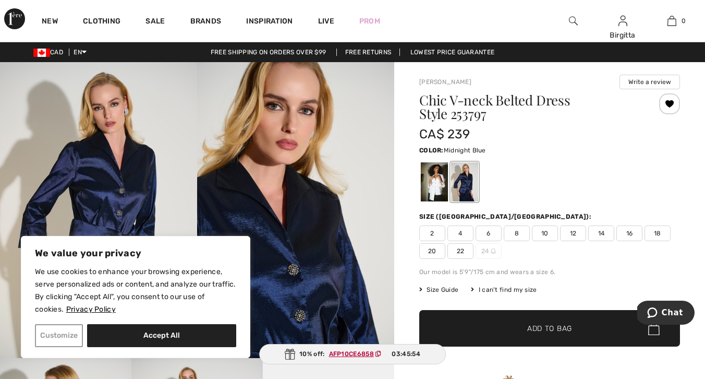
click at [56, 335] on button "Customize" at bounding box center [59, 335] width 48 height 23
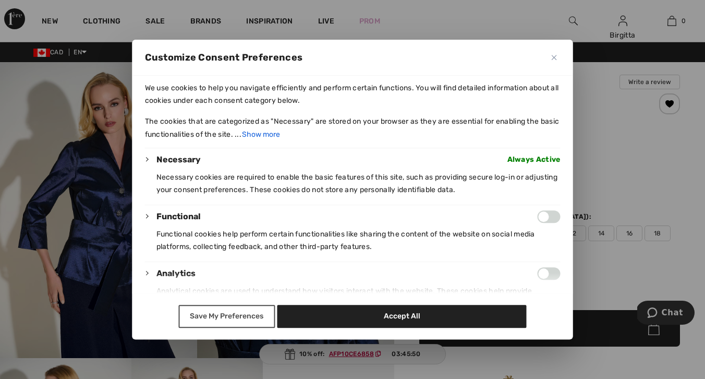
click at [216, 315] on button "Save My Preferences" at bounding box center [226, 316] width 97 height 23
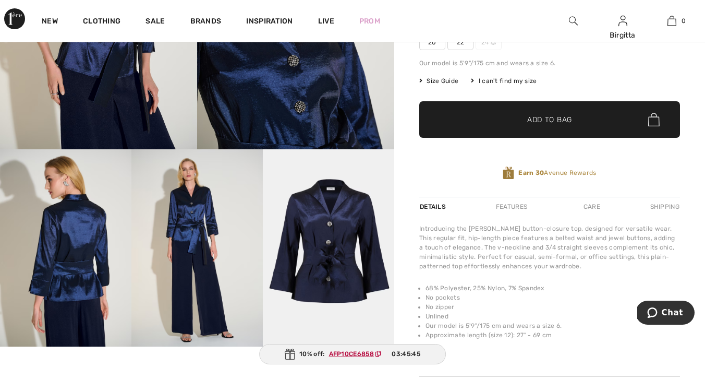
scroll to position [209, 0]
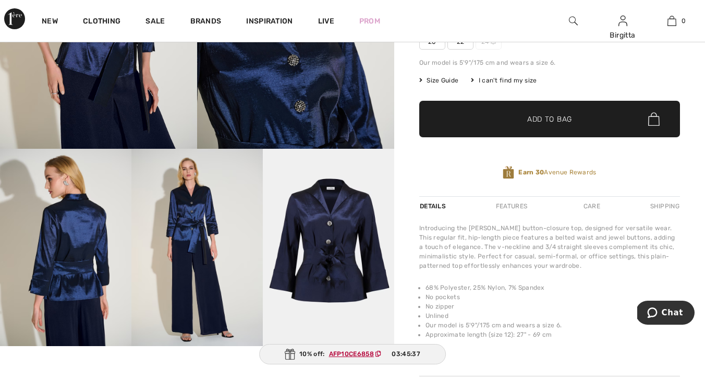
click at [197, 221] on img at bounding box center [196, 247] width 131 height 197
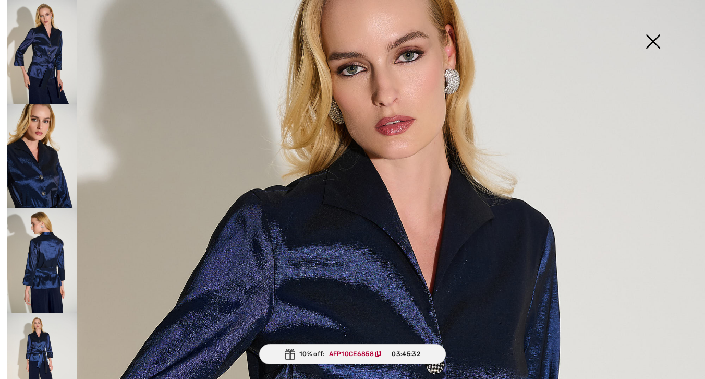
scroll to position [91, 0]
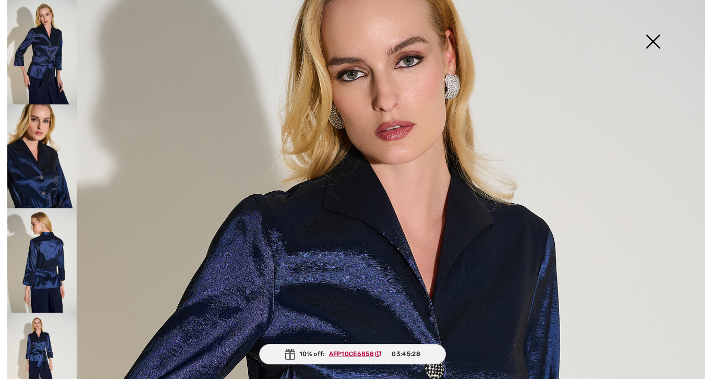
click at [49, 254] on img at bounding box center [41, 260] width 69 height 104
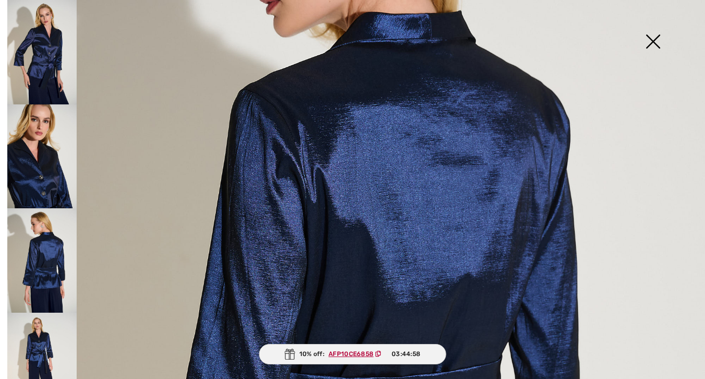
scroll to position [231, 0]
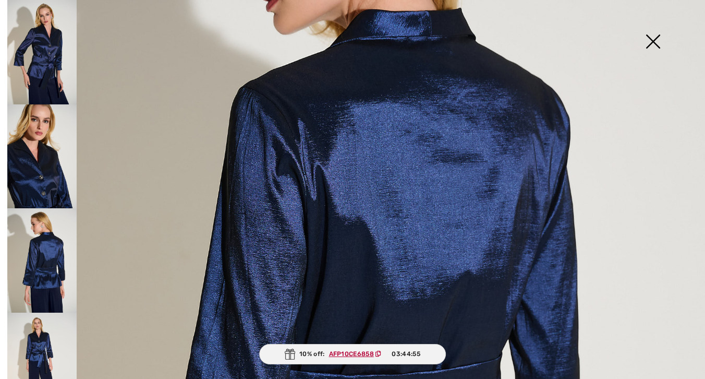
click at [40, 174] on img at bounding box center [41, 156] width 69 height 104
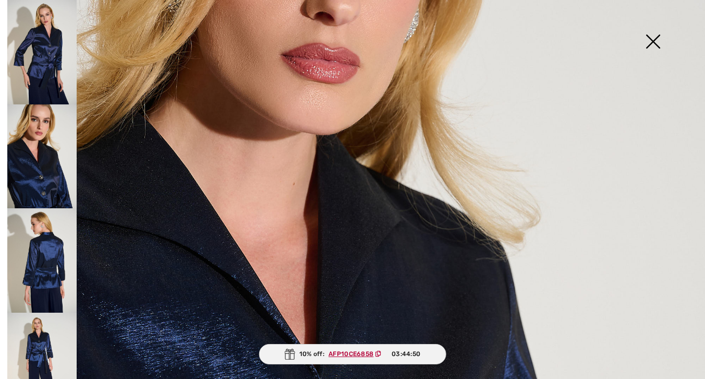
scroll to position [211, 0]
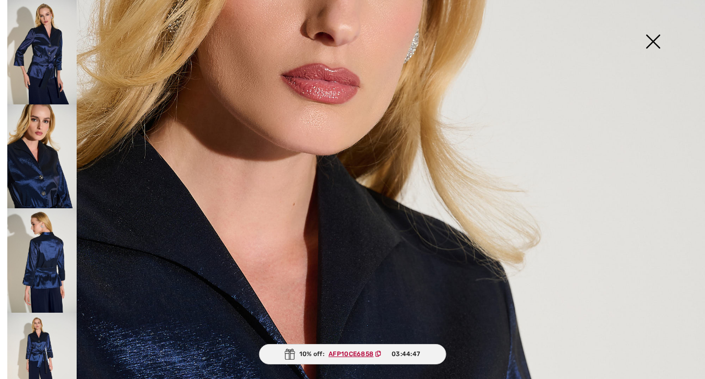
click at [46, 64] on img at bounding box center [41, 52] width 69 height 104
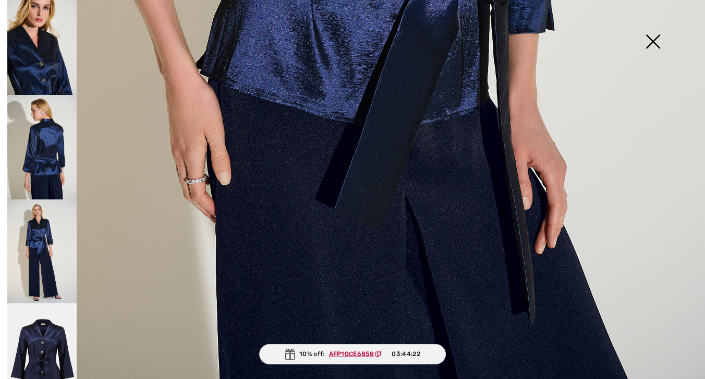
scroll to position [122, 0]
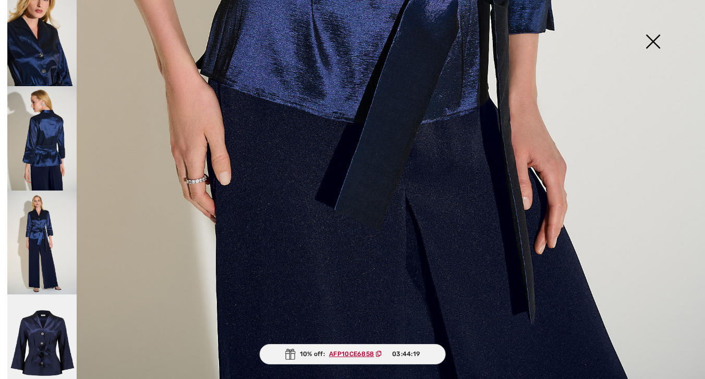
click at [652, 38] on img at bounding box center [653, 43] width 52 height 54
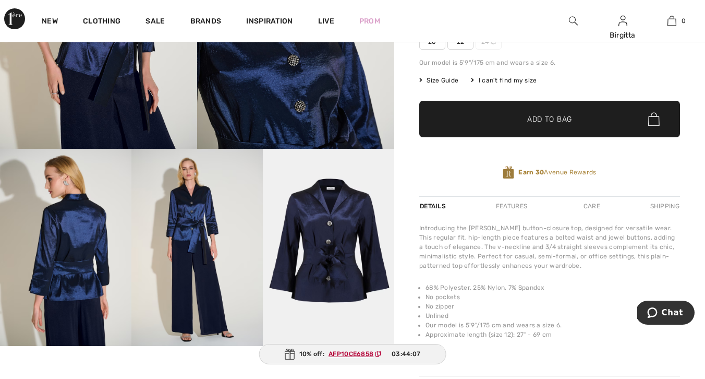
click at [521, 206] on div "Features" at bounding box center [511, 206] width 49 height 19
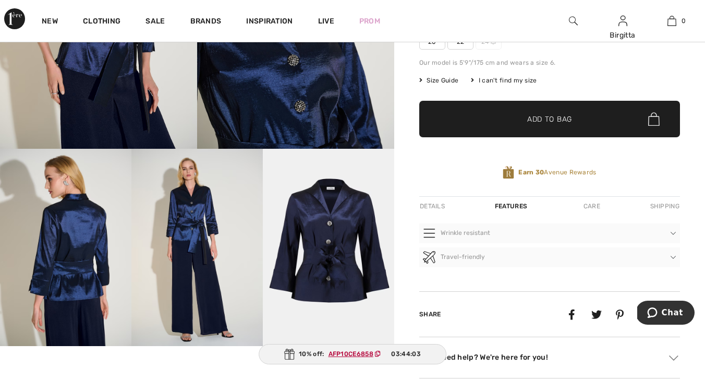
click at [437, 205] on div "Details" at bounding box center [433, 206] width 28 height 19
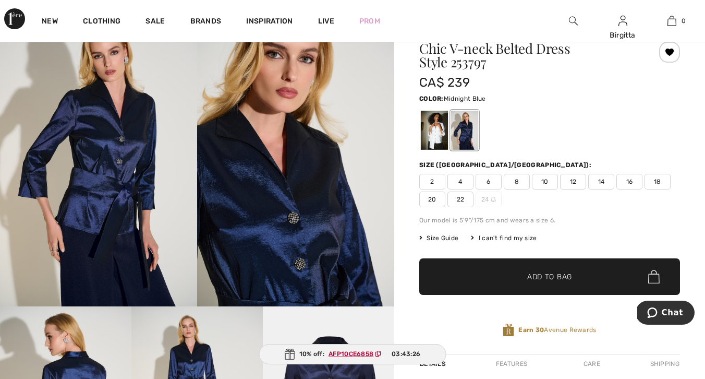
scroll to position [52, 0]
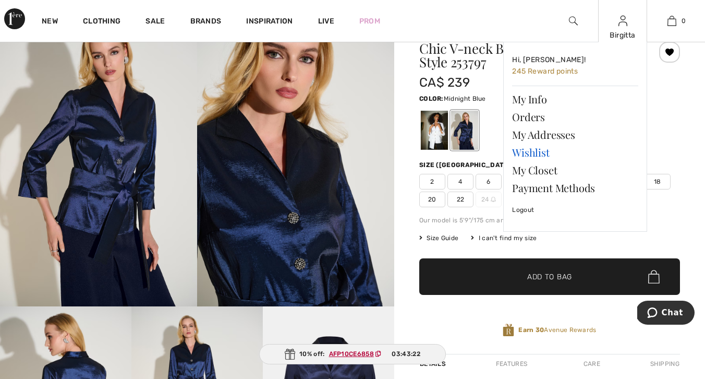
click at [533, 153] on link "Wishlist" at bounding box center [575, 152] width 126 height 18
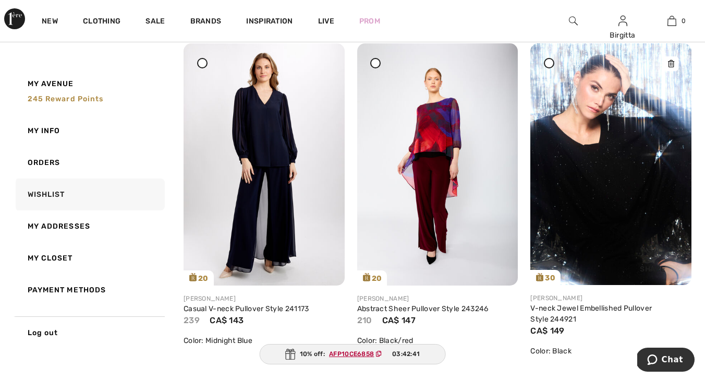
scroll to position [4490, 0]
click at [270, 134] on img at bounding box center [264, 165] width 161 height 242
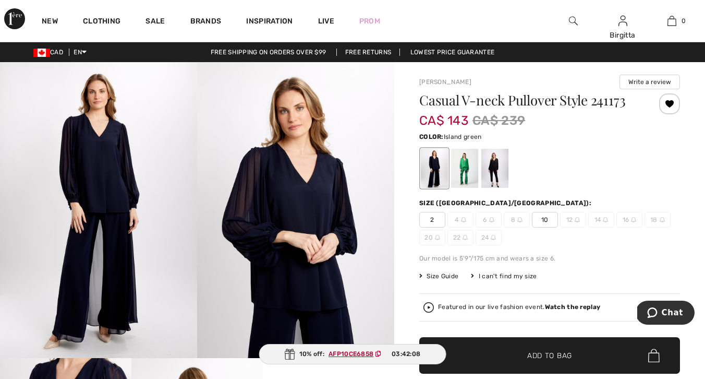
click at [468, 167] on div at bounding box center [464, 168] width 27 height 39
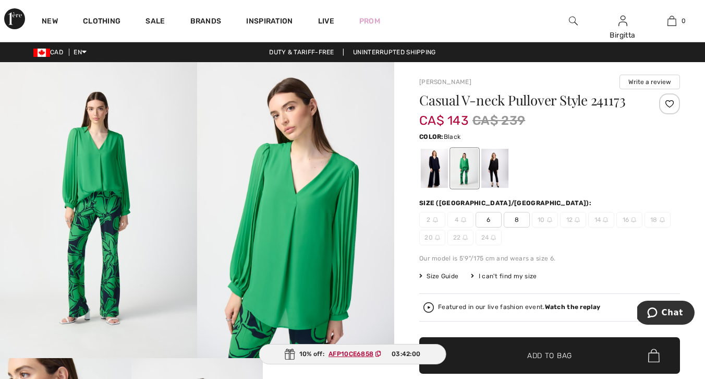
click at [493, 164] on div at bounding box center [495, 168] width 27 height 39
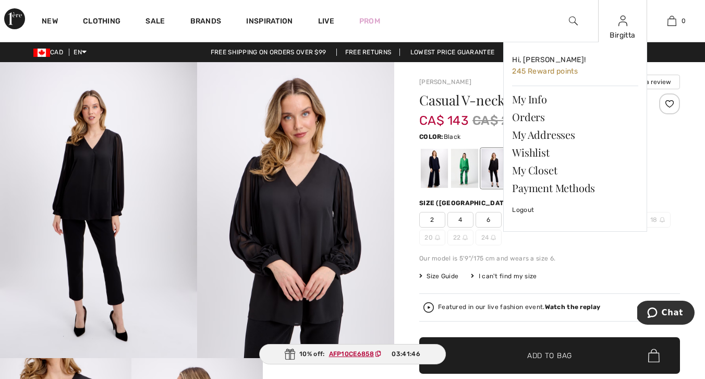
click at [623, 21] on img at bounding box center [623, 21] width 9 height 13
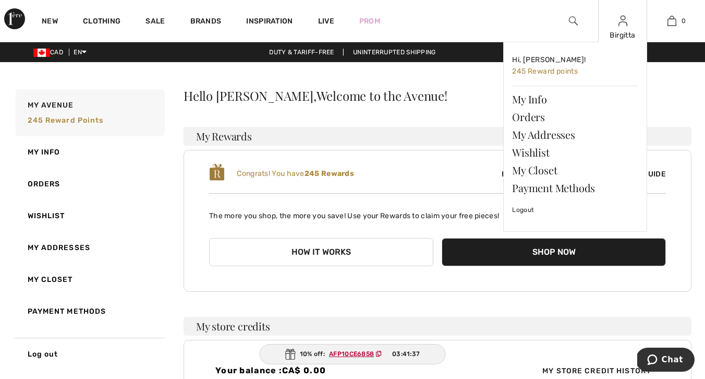
click at [624, 25] on img at bounding box center [623, 21] width 9 height 13
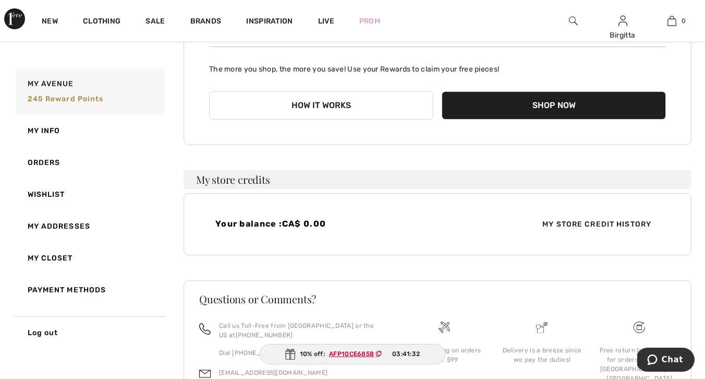
scroll to position [142, 0]
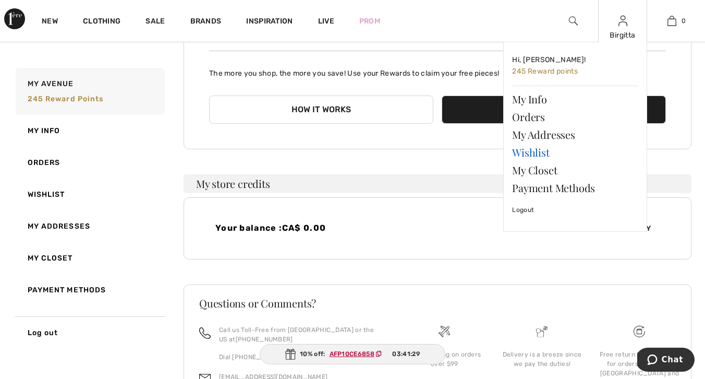
click at [535, 153] on link "Wishlist" at bounding box center [575, 152] width 126 height 18
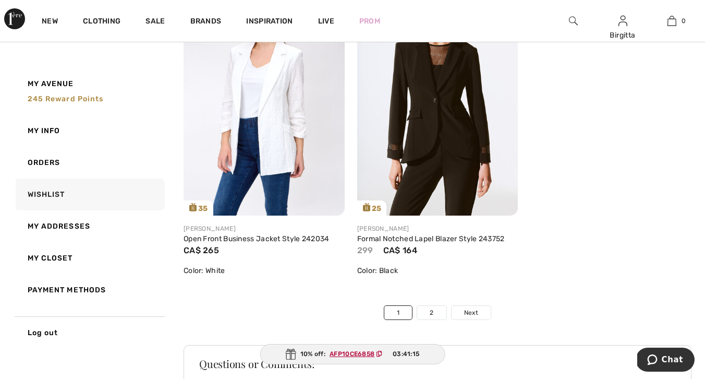
scroll to position [5571, 0]
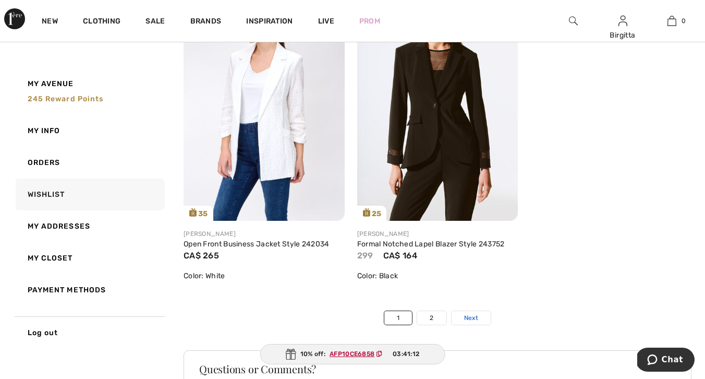
click at [468, 322] on span "Next" at bounding box center [471, 317] width 14 height 9
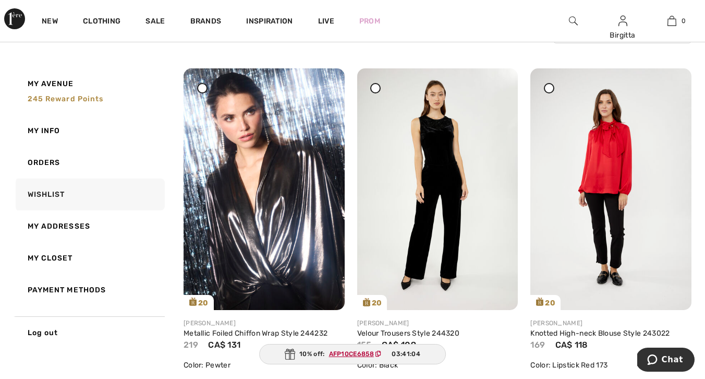
scroll to position [114, 0]
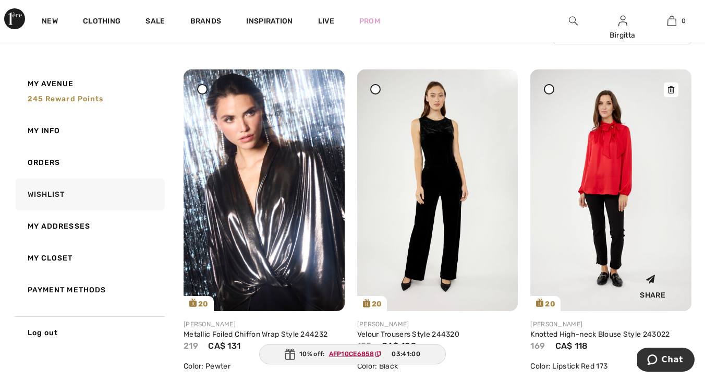
click at [671, 91] on icon at bounding box center [671, 89] width 6 height 7
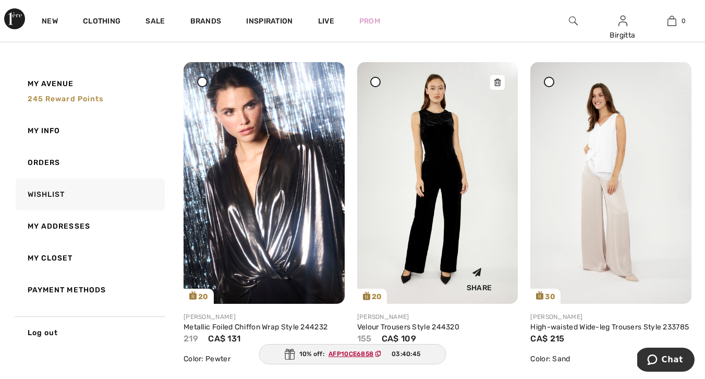
scroll to position [121, 0]
click at [305, 112] on img at bounding box center [264, 183] width 161 height 242
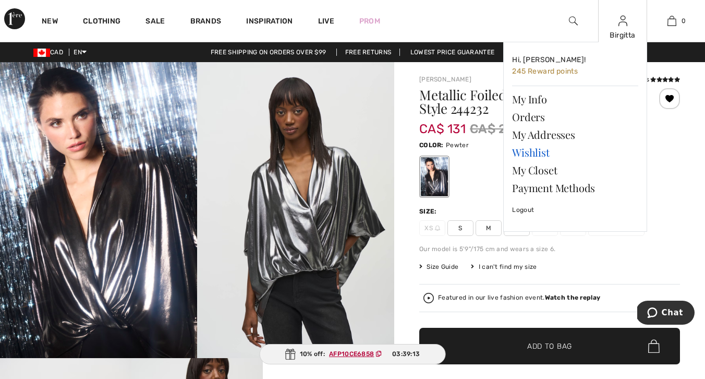
click at [543, 151] on link "Wishlist" at bounding box center [575, 152] width 126 height 18
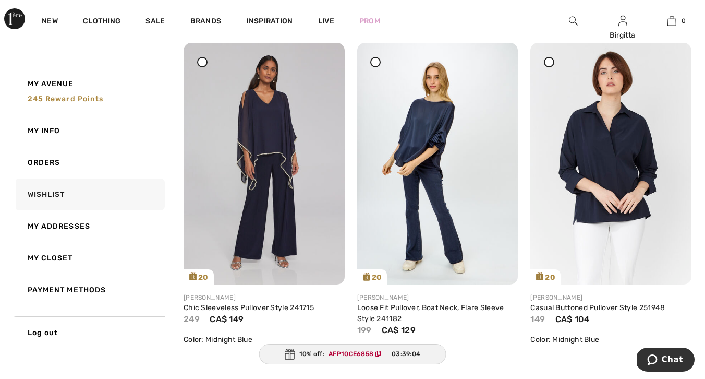
scroll to position [2491, 0]
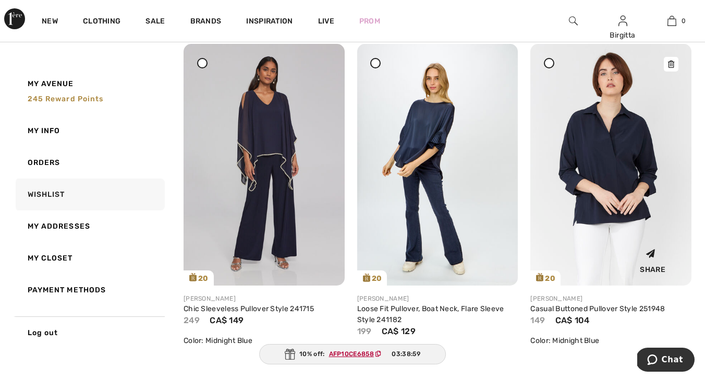
click at [613, 172] on img at bounding box center [611, 165] width 161 height 242
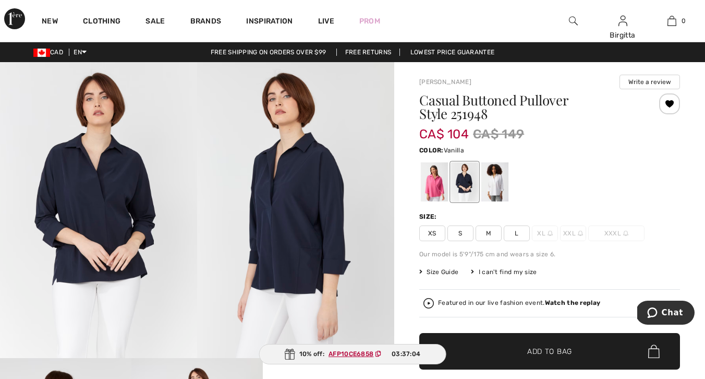
click at [493, 181] on div at bounding box center [495, 181] width 27 height 39
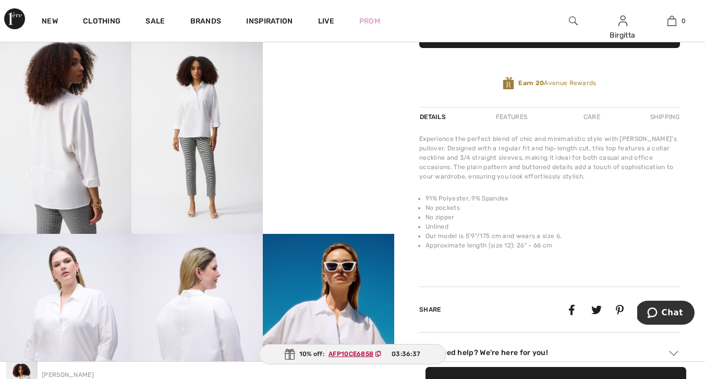
scroll to position [368, 0]
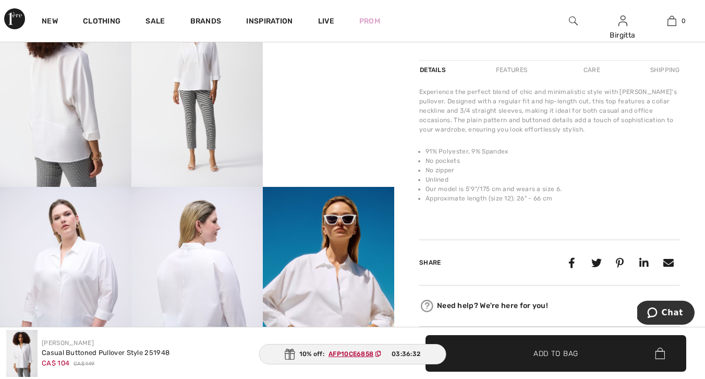
click at [97, 282] on img at bounding box center [65, 285] width 131 height 197
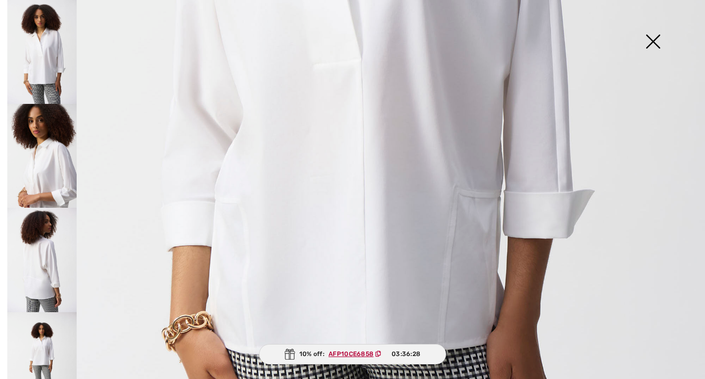
scroll to position [502, 0]
click at [36, 339] on img at bounding box center [41, 364] width 69 height 104
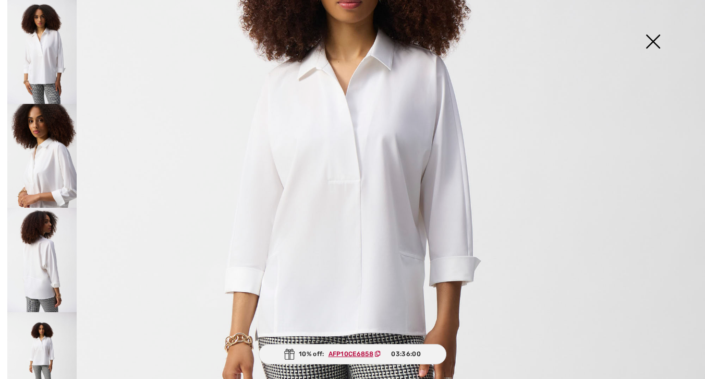
scroll to position [203, 0]
click at [653, 41] on img at bounding box center [653, 43] width 52 height 54
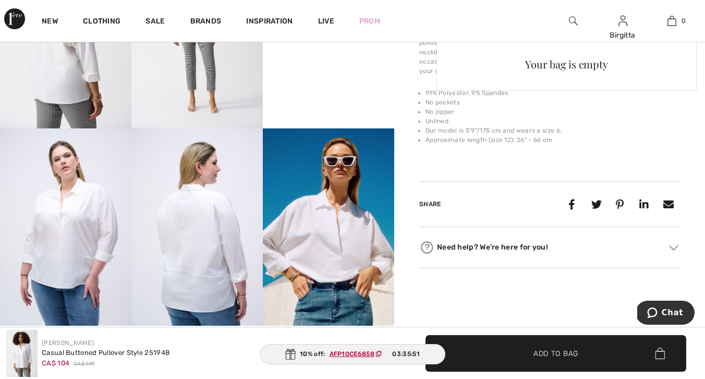
scroll to position [427, 0]
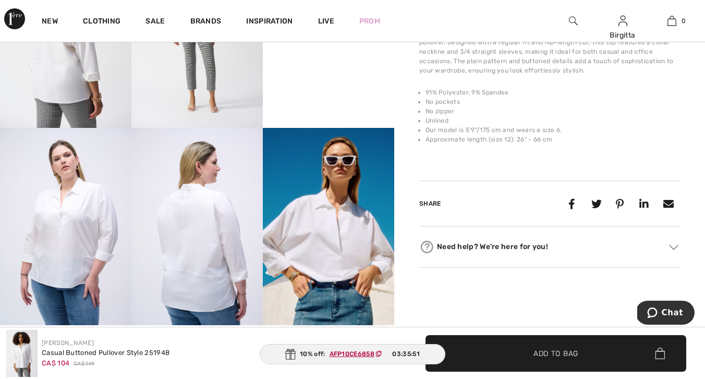
click at [347, 251] on img at bounding box center [328, 226] width 131 height 197
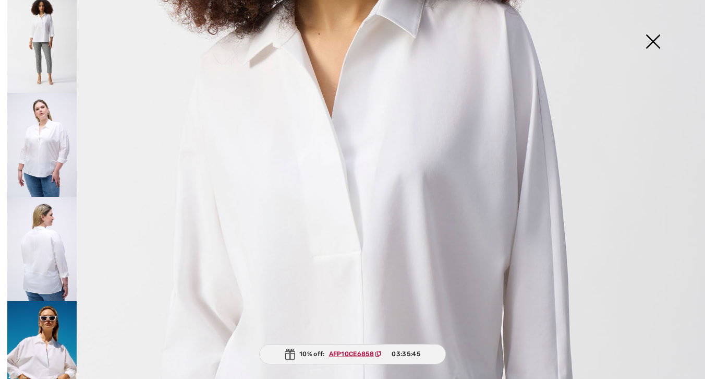
scroll to position [322, 0]
click at [50, 142] on img at bounding box center [41, 145] width 69 height 104
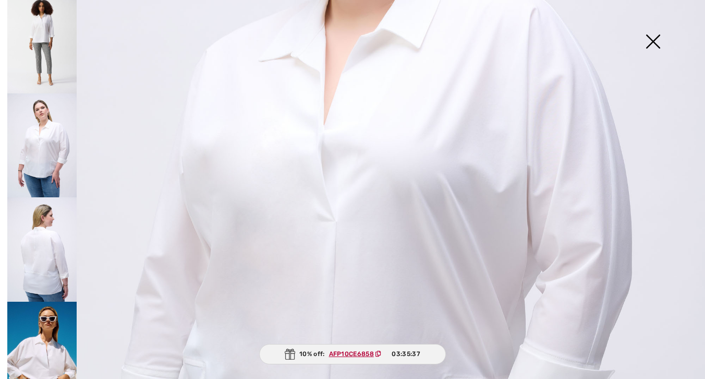
click at [51, 328] on img at bounding box center [41, 354] width 69 height 104
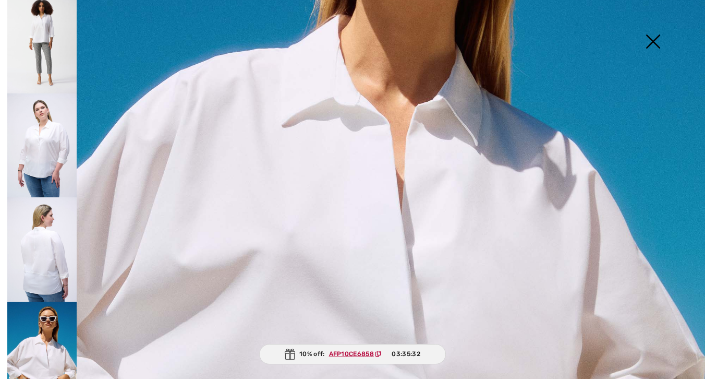
click at [44, 251] on img at bounding box center [41, 249] width 69 height 104
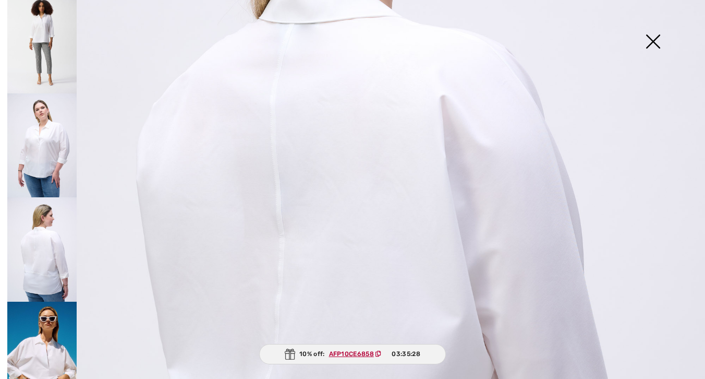
click at [46, 137] on img at bounding box center [41, 145] width 69 height 104
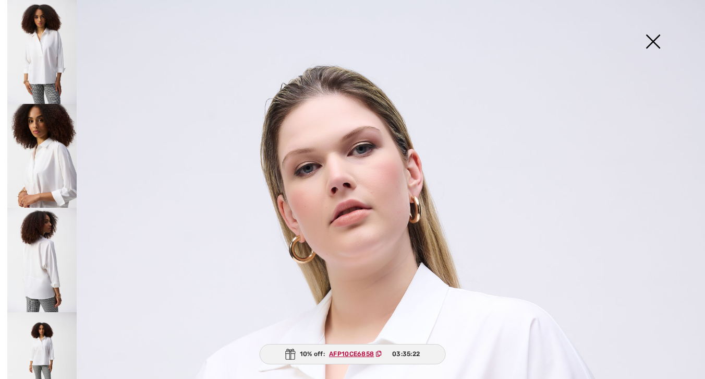
scroll to position [0, 0]
click at [653, 43] on img at bounding box center [653, 43] width 52 height 54
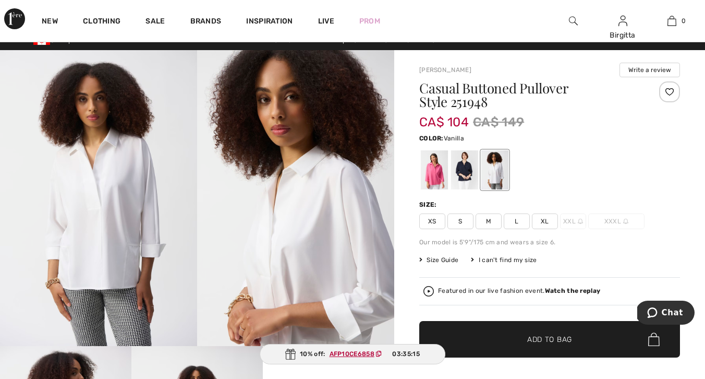
scroll to position [11, 0]
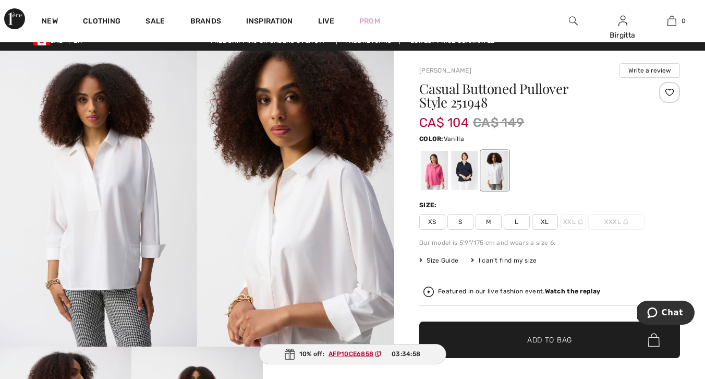
click at [670, 91] on div at bounding box center [669, 92] width 21 height 21
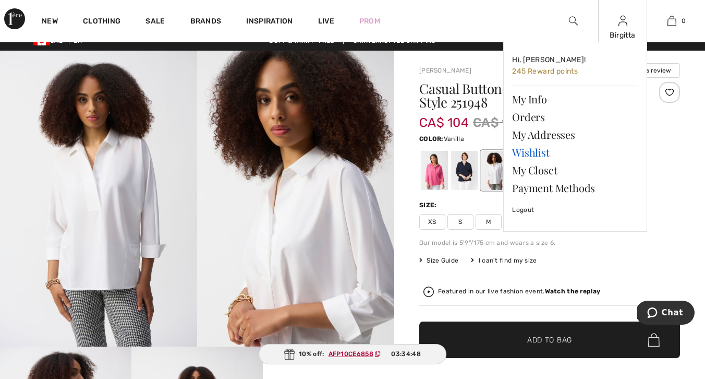
click at [530, 151] on link "Wishlist" at bounding box center [575, 152] width 126 height 18
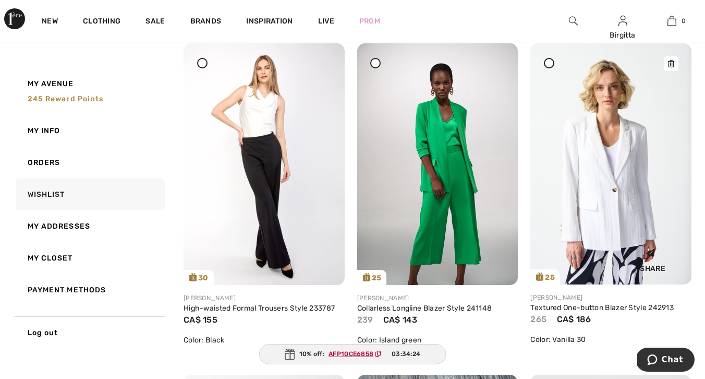
scroll to position [3151, 0]
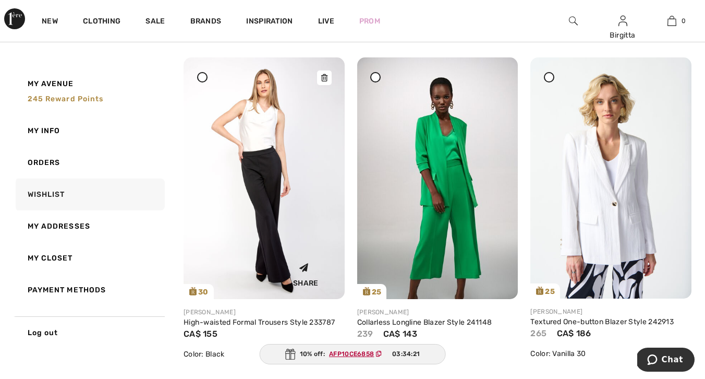
click at [269, 175] on img at bounding box center [264, 178] width 161 height 242
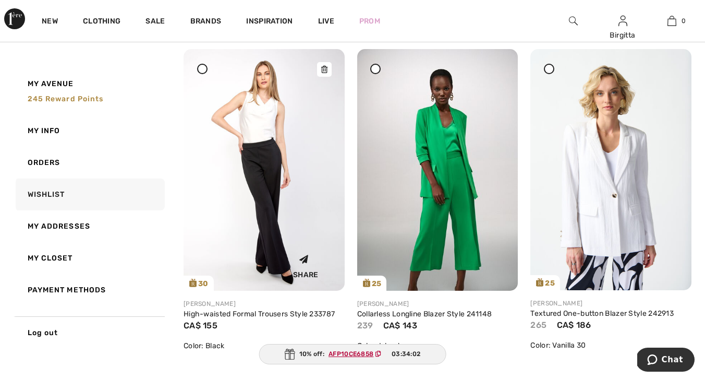
scroll to position [3162, 0]
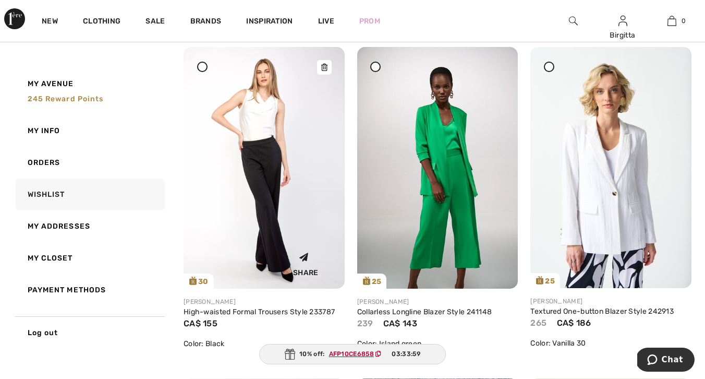
click at [262, 191] on img at bounding box center [264, 168] width 161 height 242
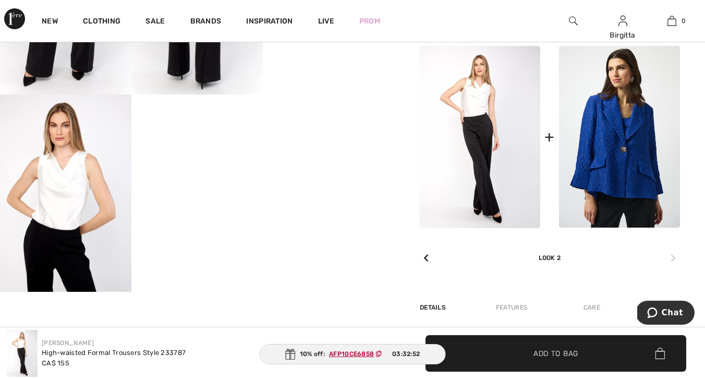
click at [73, 184] on img at bounding box center [65, 192] width 131 height 197
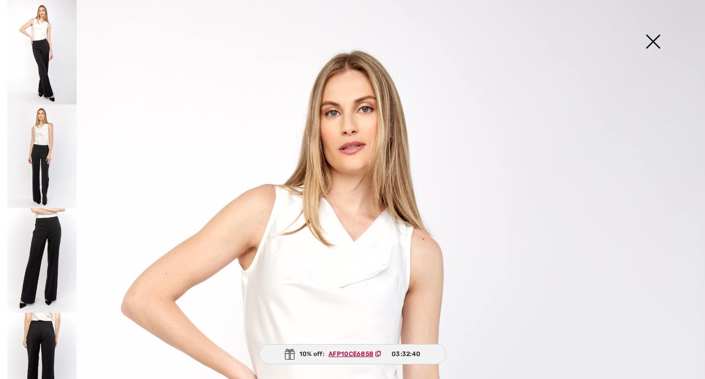
click at [43, 37] on img at bounding box center [41, 52] width 69 height 104
click at [41, 29] on img at bounding box center [41, 52] width 69 height 104
click at [653, 41] on img at bounding box center [653, 43] width 52 height 54
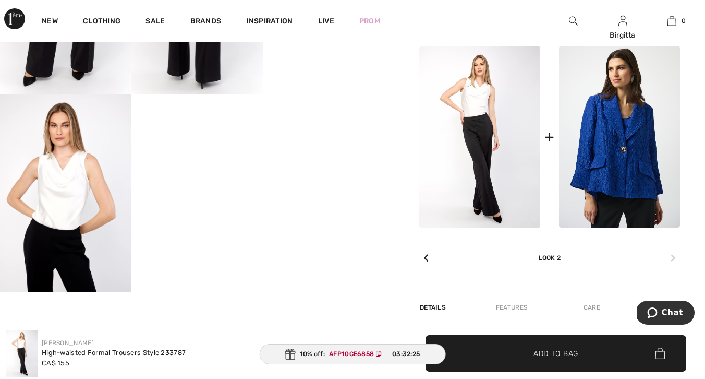
click at [199, 160] on video "Your browser does not support the video tag." at bounding box center [196, 127] width 131 height 66
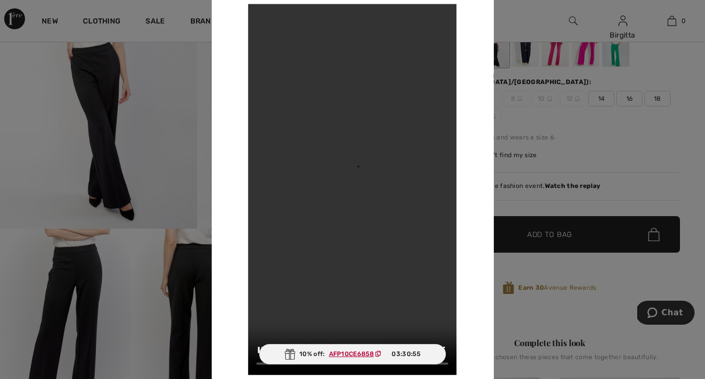
scroll to position [120, 0]
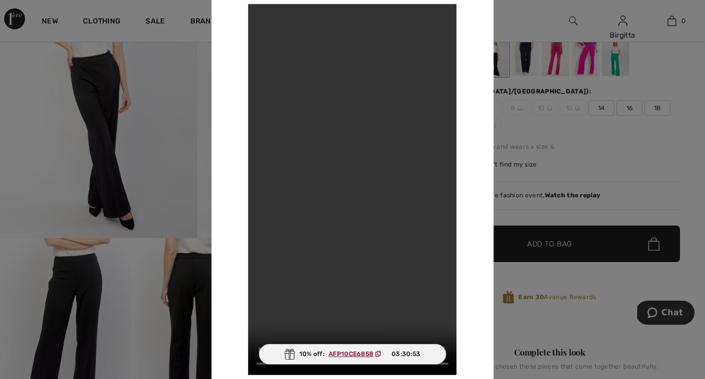
click at [230, 37] on div "Your browser does not support the video tag." at bounding box center [353, 189] width 282 height 421
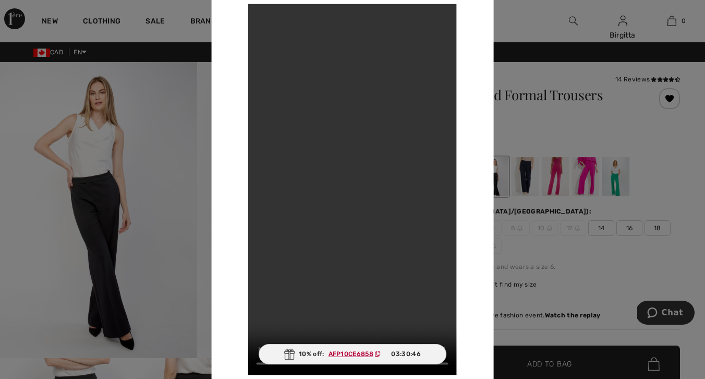
scroll to position [0, 0]
click at [177, 153] on div at bounding box center [352, 189] width 705 height 379
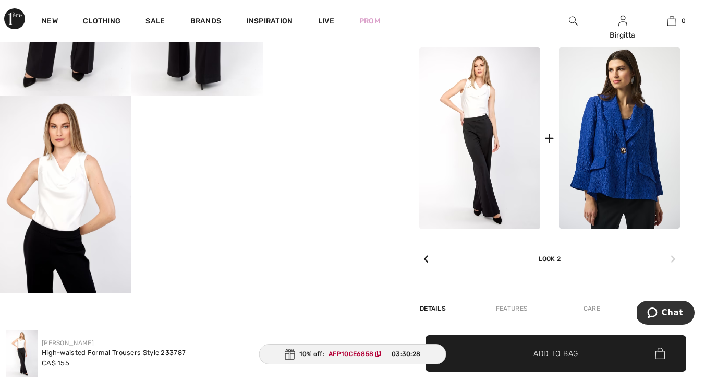
scroll to position [468, 0]
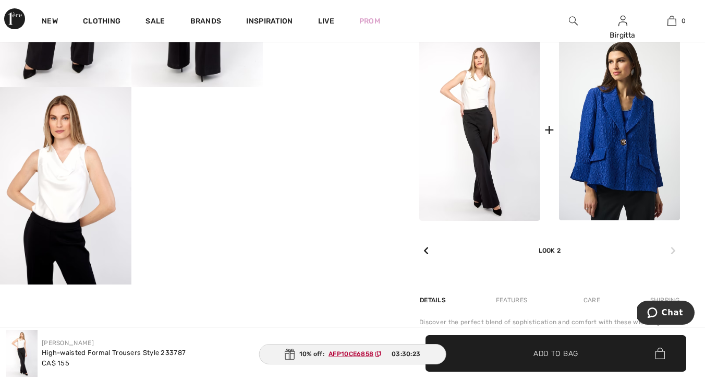
click at [68, 182] on img at bounding box center [65, 185] width 131 height 197
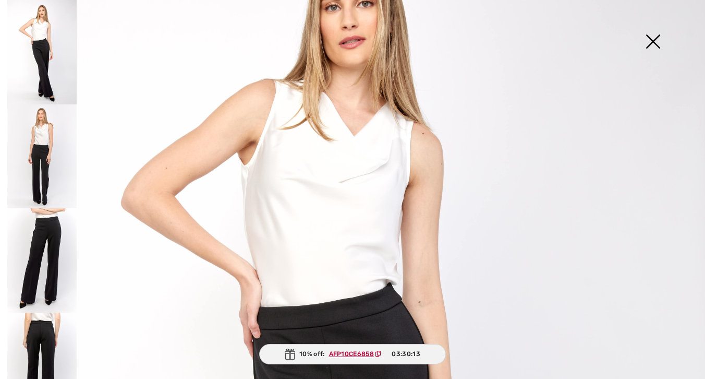
scroll to position [95, 0]
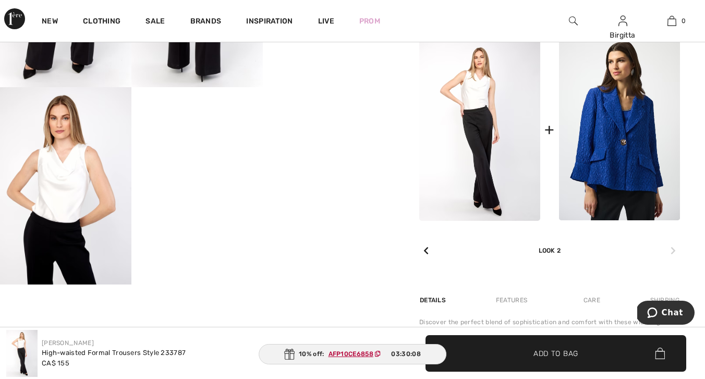
click at [472, 103] on img at bounding box center [479, 130] width 121 height 182
click at [473, 99] on img at bounding box center [479, 130] width 121 height 182
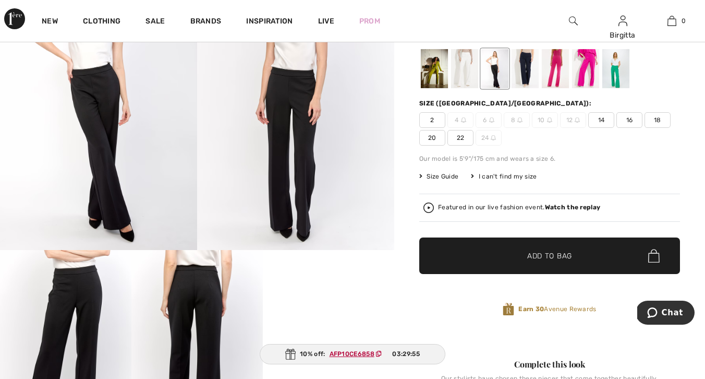
scroll to position [106, 0]
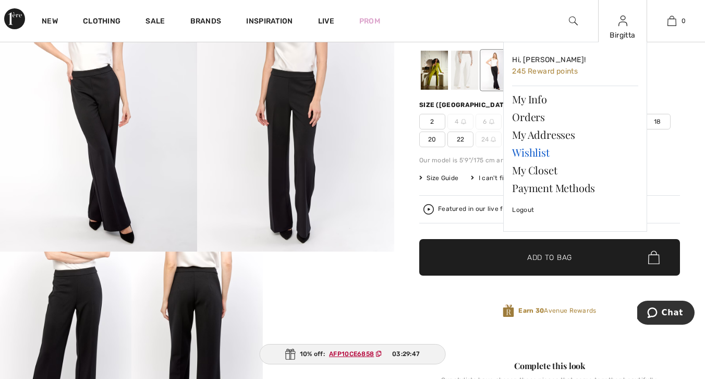
click at [529, 154] on link "Wishlist" at bounding box center [575, 152] width 126 height 18
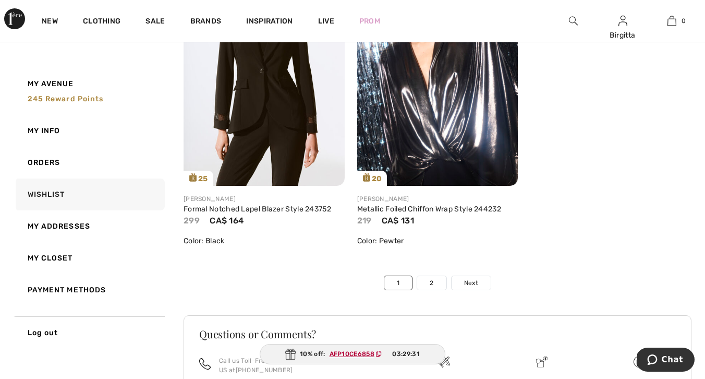
scroll to position [5612, 0]
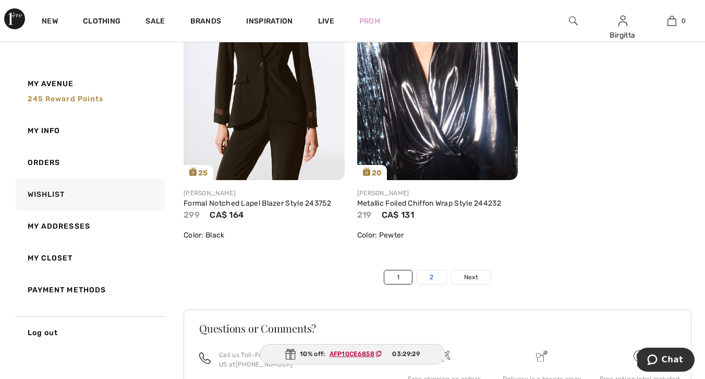
click at [433, 284] on link "2" at bounding box center [431, 277] width 29 height 14
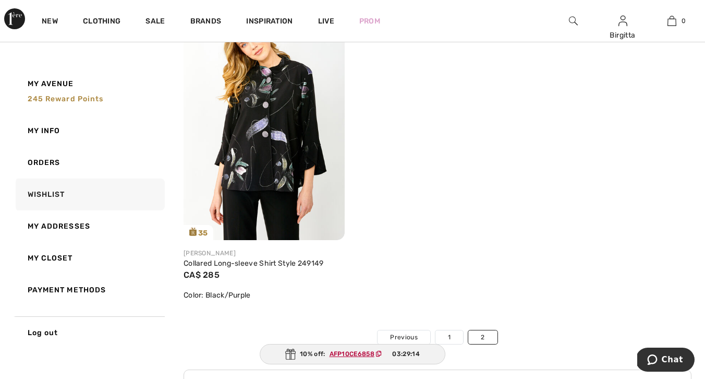
scroll to position [517, 0]
click at [448, 343] on link "1" at bounding box center [450, 337] width 28 height 14
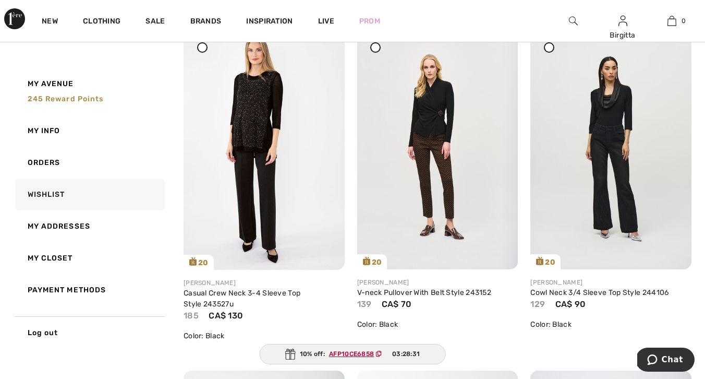
scroll to position [4833, 0]
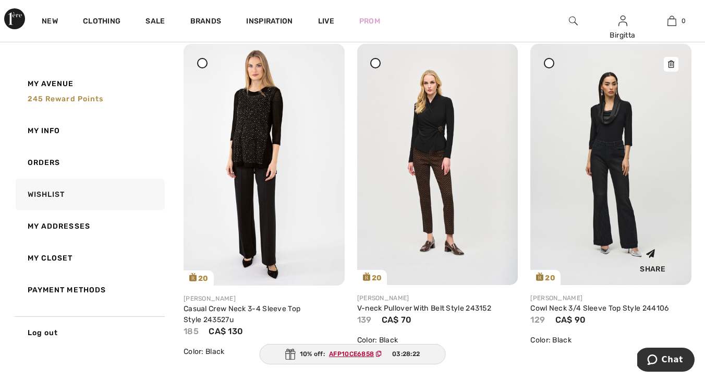
click at [600, 151] on img at bounding box center [611, 164] width 161 height 241
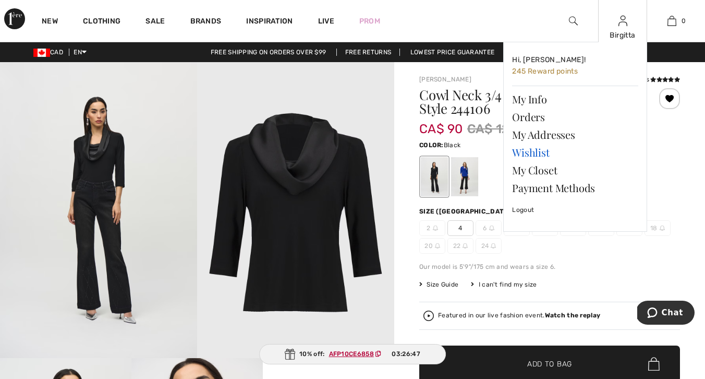
click at [534, 152] on link "Wishlist" at bounding box center [575, 152] width 126 height 18
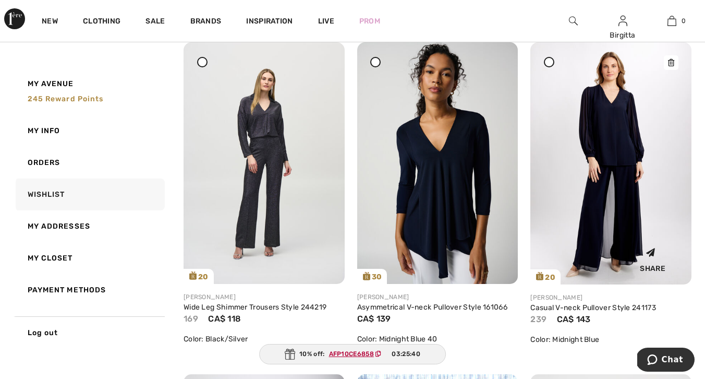
scroll to position [4161, 0]
click at [611, 139] on img at bounding box center [611, 163] width 161 height 242
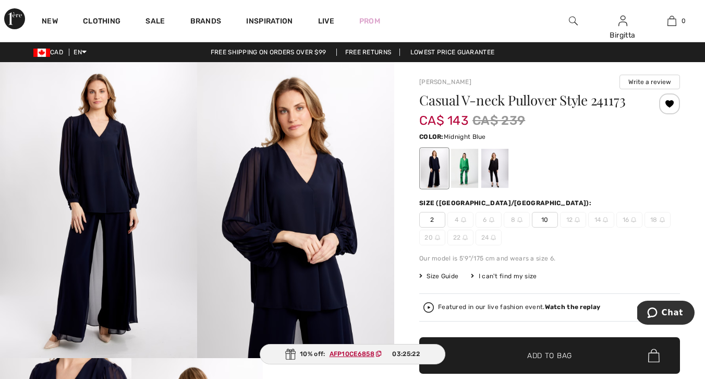
click at [673, 102] on div at bounding box center [669, 103] width 21 height 21
click at [670, 103] on div at bounding box center [669, 103] width 21 height 21
click at [670, 104] on div "Added to Wishlist" at bounding box center [669, 103] width 21 height 21
click at [670, 104] on div at bounding box center [669, 103] width 21 height 21
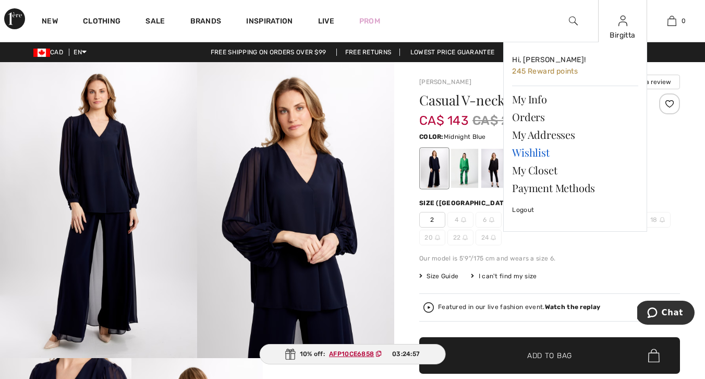
click at [545, 151] on link "Wishlist" at bounding box center [575, 152] width 126 height 18
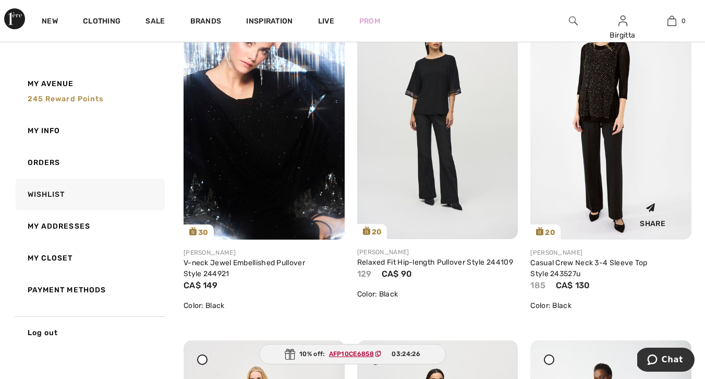
scroll to position [4536, 0]
click at [433, 112] on img at bounding box center [437, 118] width 161 height 241
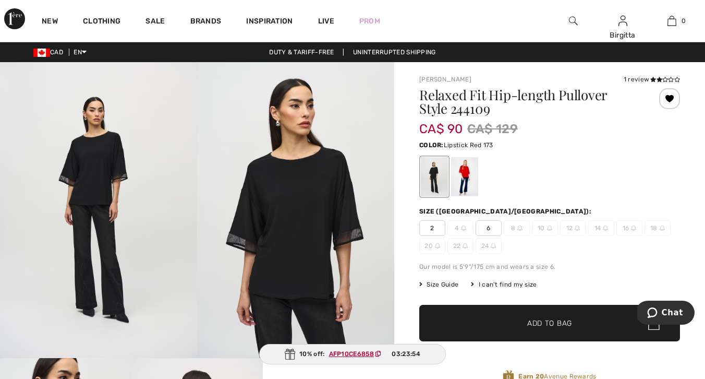
click at [469, 174] on div at bounding box center [464, 176] width 27 height 39
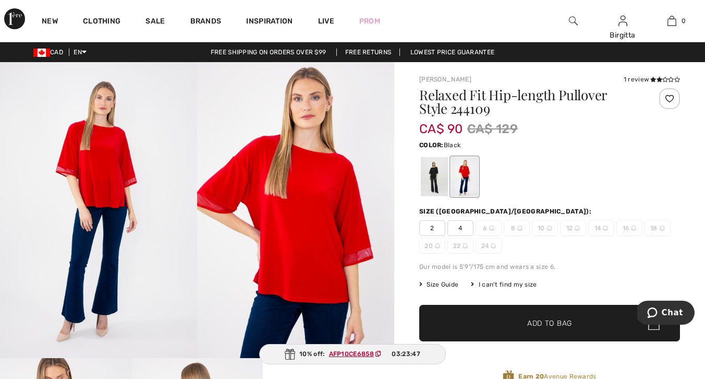
click at [434, 172] on div at bounding box center [434, 176] width 27 height 39
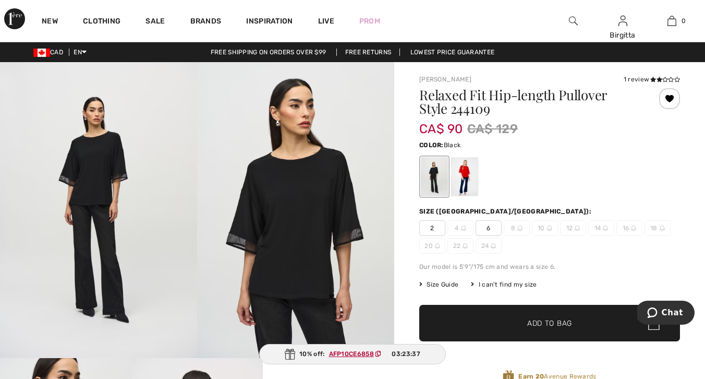
click at [671, 99] on div at bounding box center [669, 98] width 21 height 21
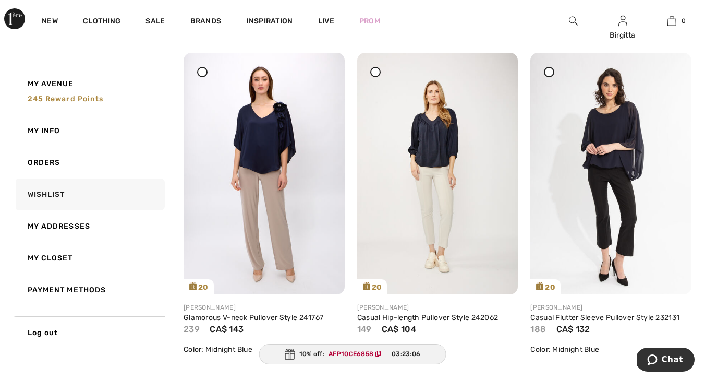
scroll to position [2153, 0]
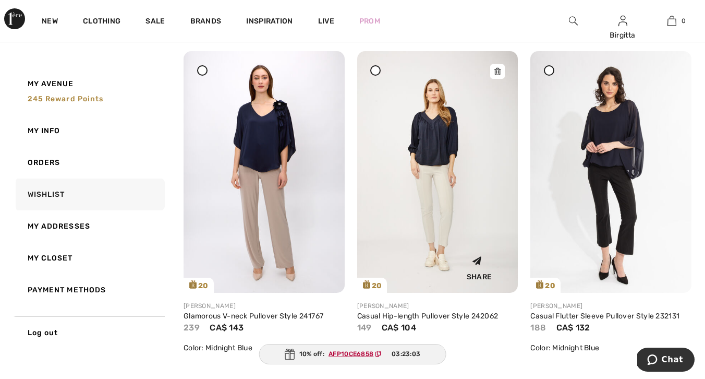
click at [440, 149] on img at bounding box center [437, 172] width 161 height 242
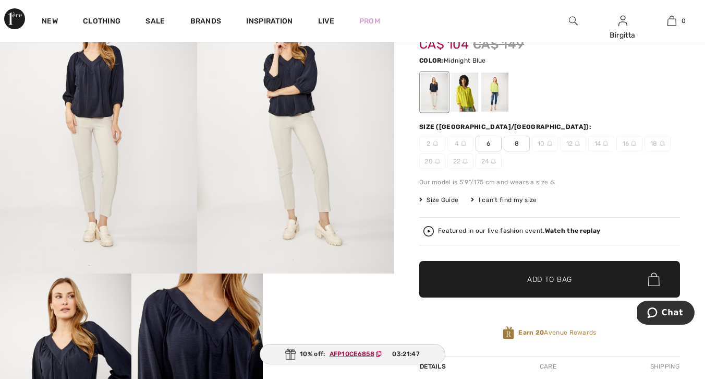
scroll to position [70, 0]
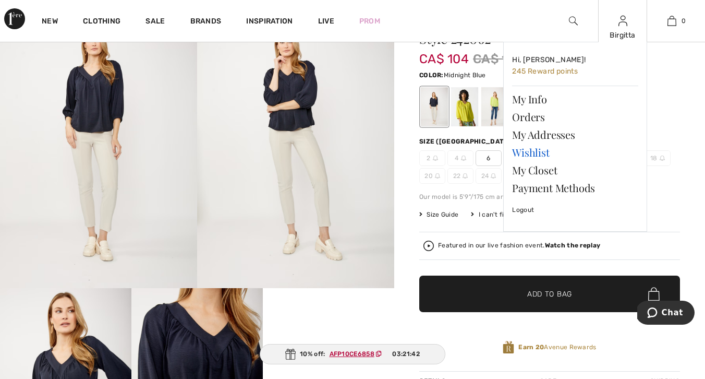
click at [538, 152] on link "Wishlist" at bounding box center [575, 152] width 126 height 18
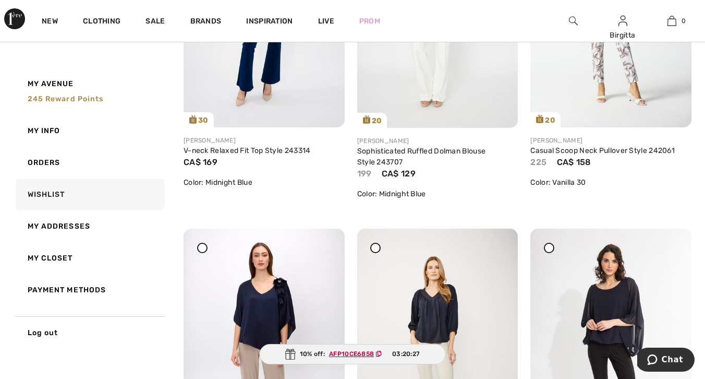
scroll to position [1701, 0]
